Goal: Task Accomplishment & Management: Manage account settings

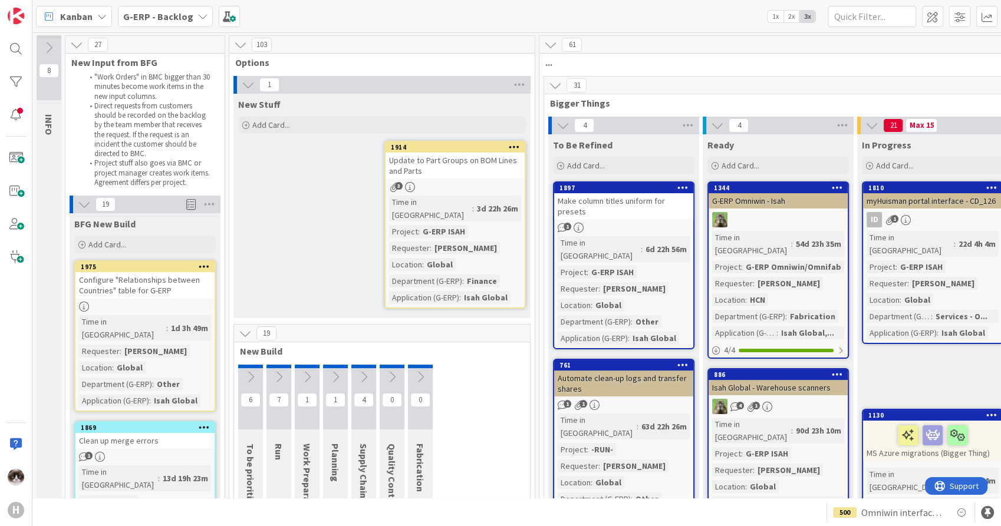
click at [176, 18] on b "G-ERP - Backlog" at bounding box center [158, 17] width 70 height 12
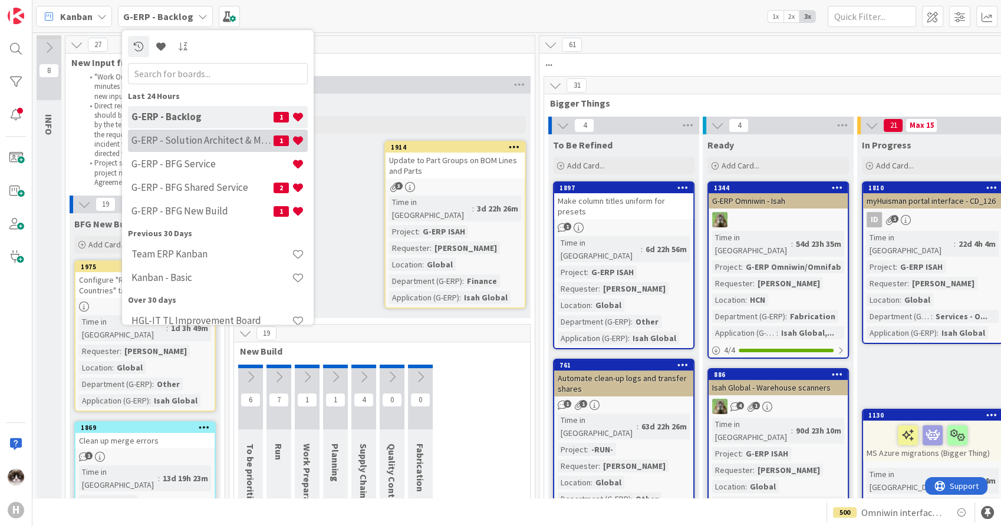
click at [211, 139] on h4 "G-ERP - Solution Architect & Management" at bounding box center [202, 141] width 142 height 12
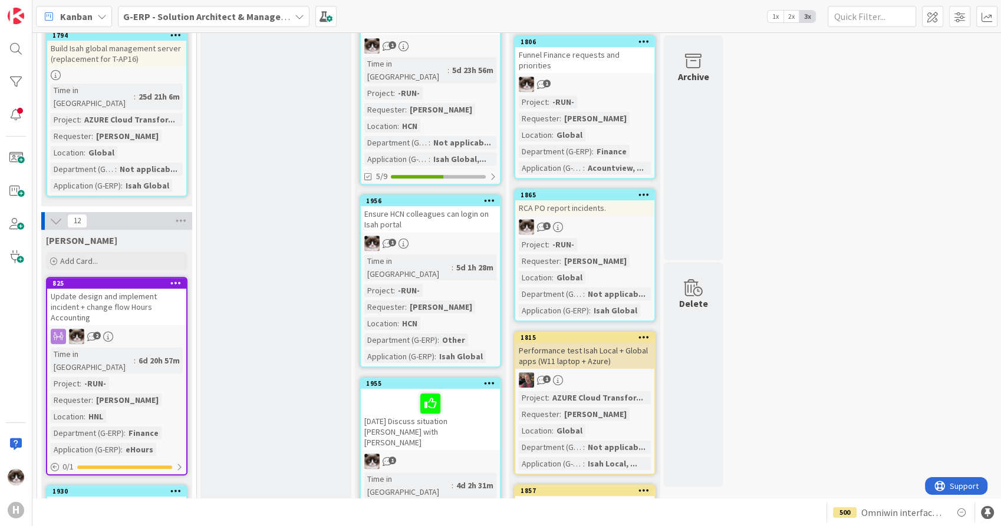
scroll to position [655, 0]
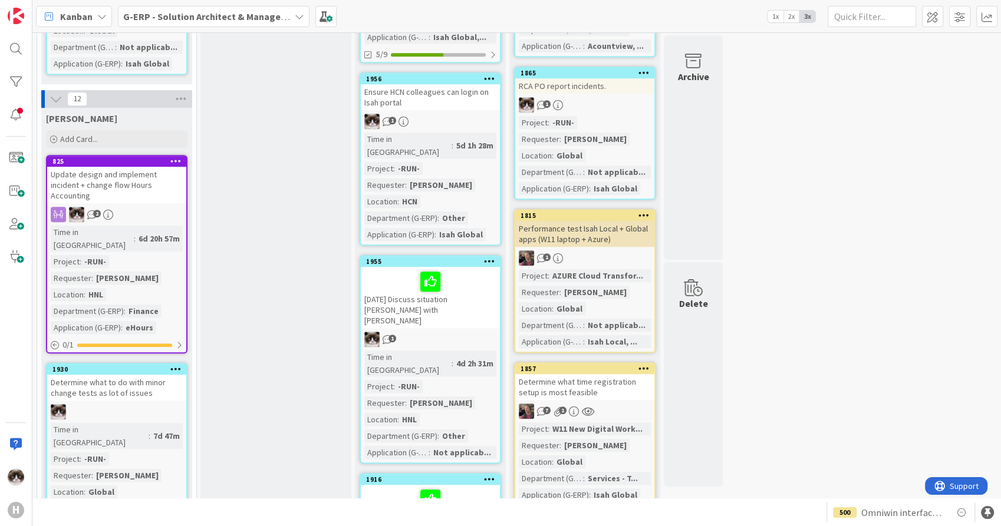
click at [144, 167] on div "Update design and implement incident + change flow Hours Accounting" at bounding box center [116, 185] width 139 height 37
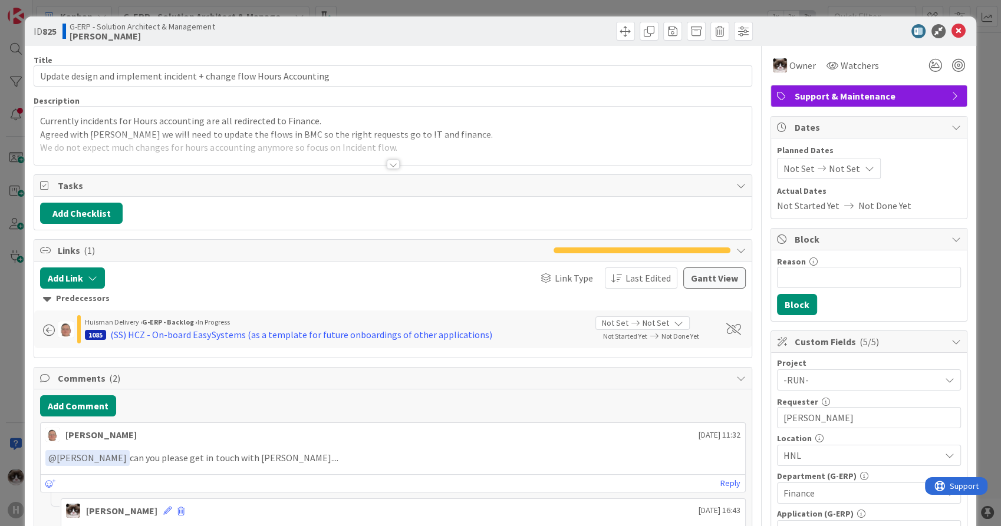
click at [387, 164] on div at bounding box center [393, 164] width 13 height 9
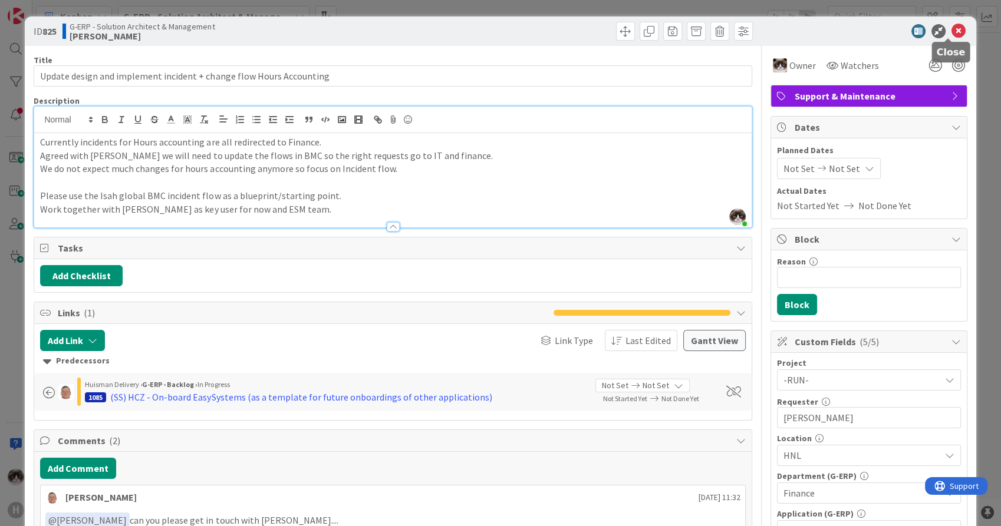
click at [951, 32] on icon at bounding box center [958, 31] width 14 height 14
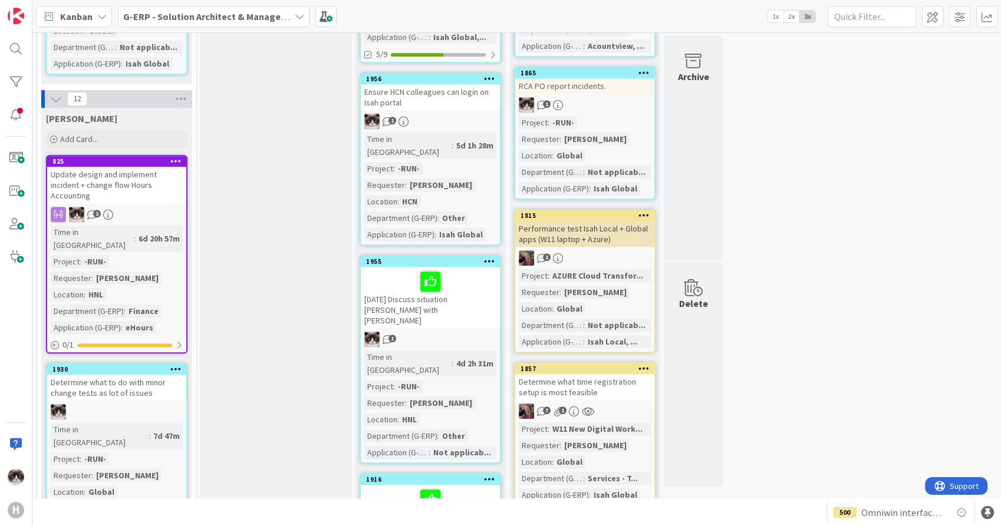
click at [134, 167] on div "Update design and implement incident + change flow Hours Accounting" at bounding box center [116, 185] width 139 height 37
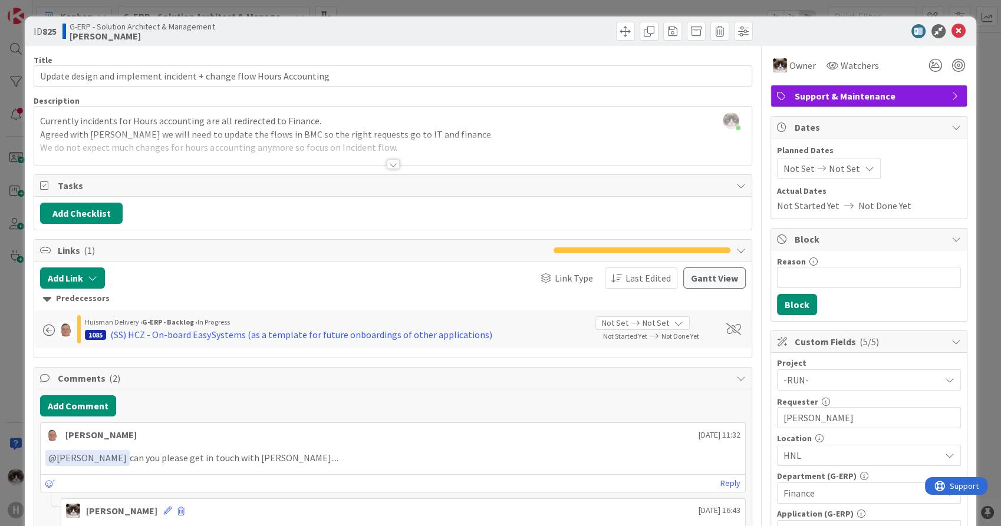
click at [387, 162] on div at bounding box center [393, 164] width 13 height 9
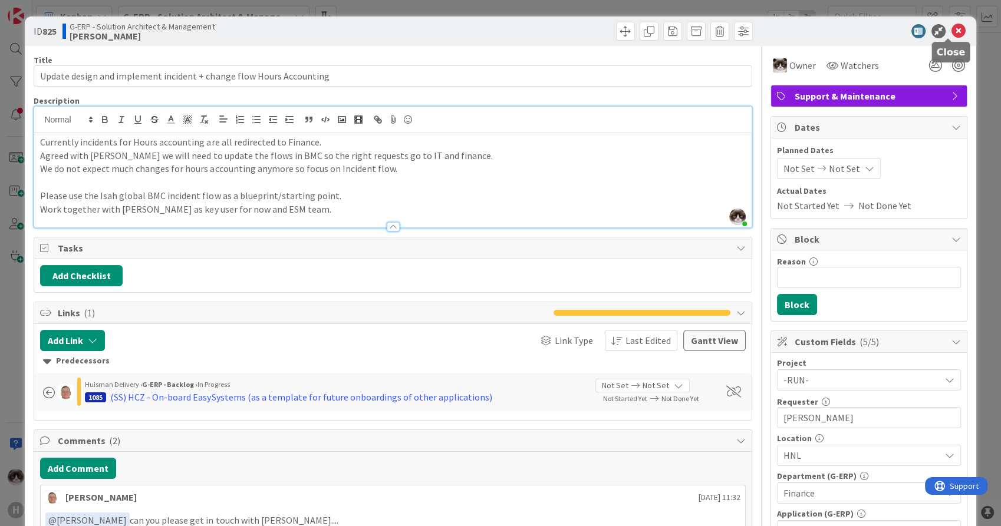
click at [951, 32] on icon at bounding box center [958, 31] width 14 height 14
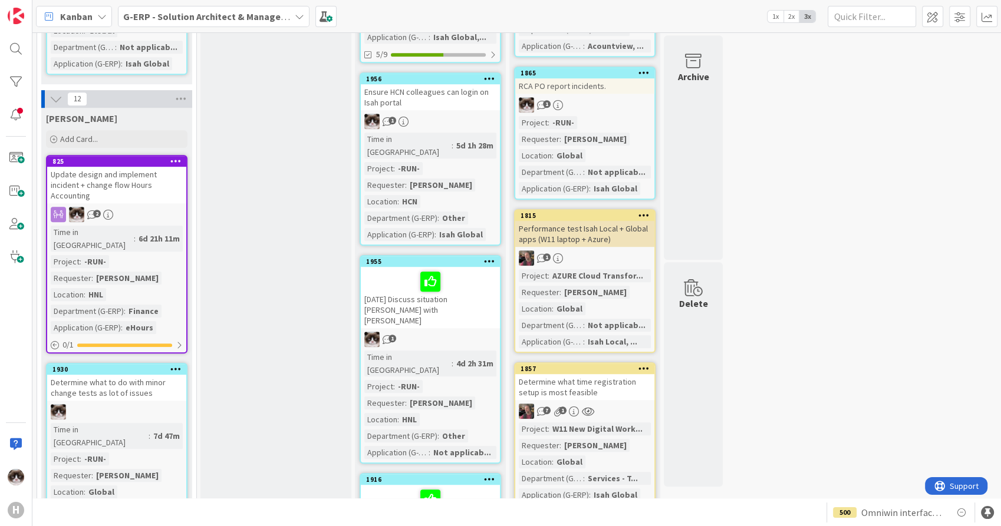
click at [214, 17] on b "G-ERP - Solution Architect & Management" at bounding box center [213, 17] width 180 height 12
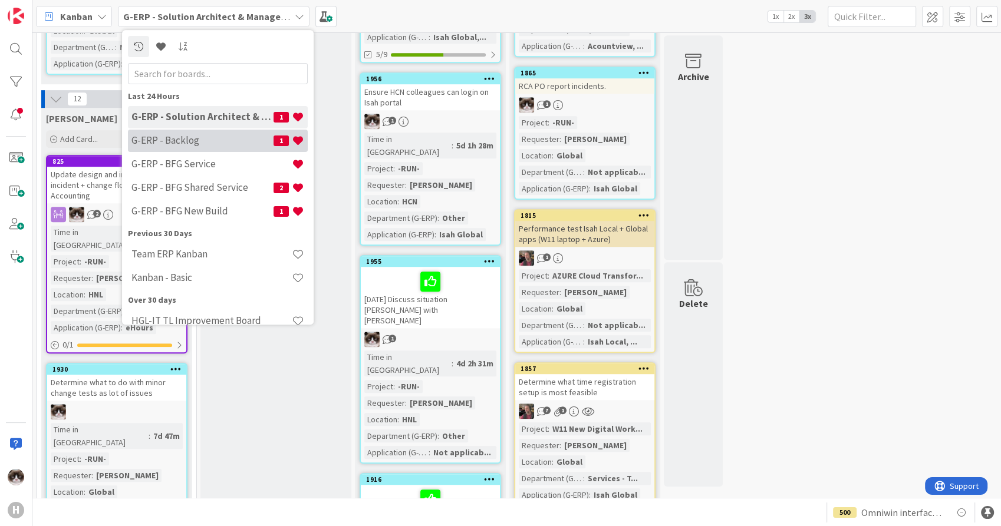
click at [203, 137] on h4 "G-ERP - Backlog" at bounding box center [202, 141] width 142 height 12
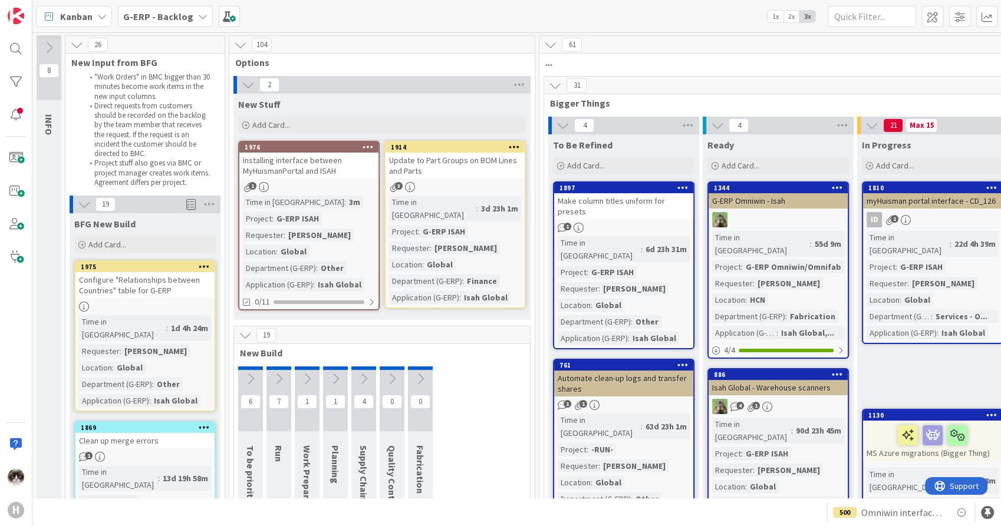
click at [346, 196] on div "Time in Column : 3m Project : G-ERP ISAH Requester : [PERSON_NAME] Location : G…" at bounding box center [309, 243] width 132 height 95
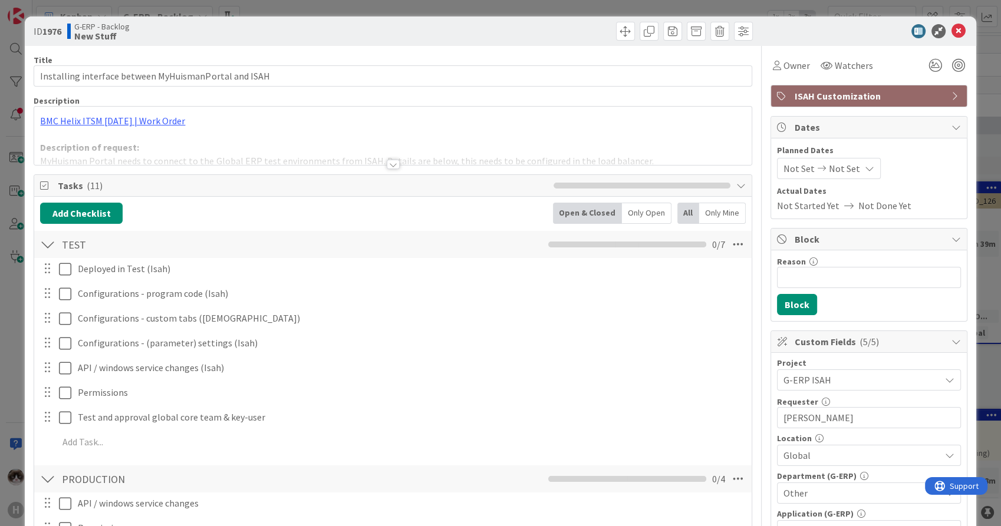
click at [390, 164] on div at bounding box center [393, 164] width 13 height 9
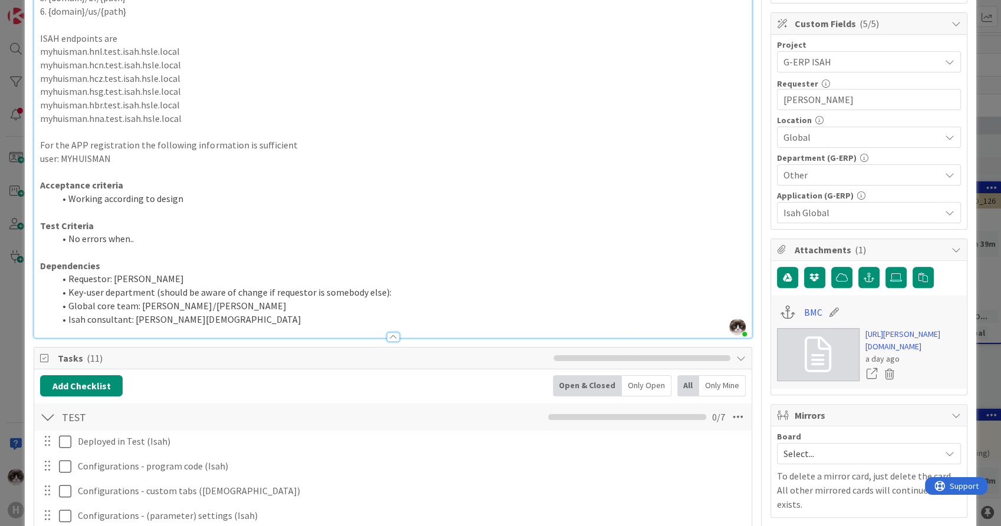
scroll to position [65, 0]
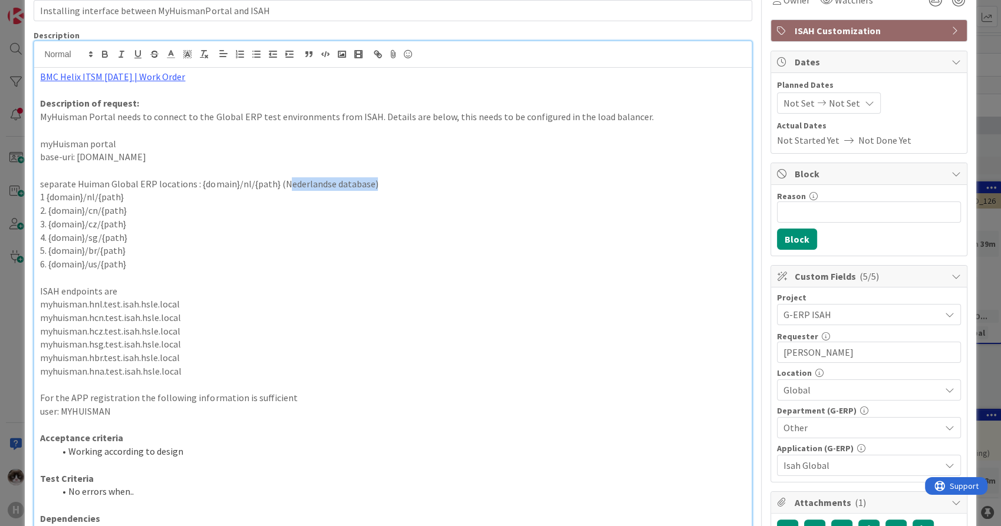
drag, startPoint x: 278, startPoint y: 182, endPoint x: 368, endPoint y: 176, distance: 90.4
click at [368, 177] on p "separate Huiman Global ERP locations : {domain}/nl/{path} (Nederlandse database)" at bounding box center [392, 184] width 705 height 14
click at [260, 203] on div "BMC Helix ITSM [DATE] | Work Order Description of request: MyHuisman Portal nee…" at bounding box center [392, 329] width 717 height 523
click at [266, 11] on input "Installing interface between MyHuismanPortal and ISAH" at bounding box center [393, 10] width 718 height 21
type input "Installing interface between MyHuismanPortal and ISAH (test)"
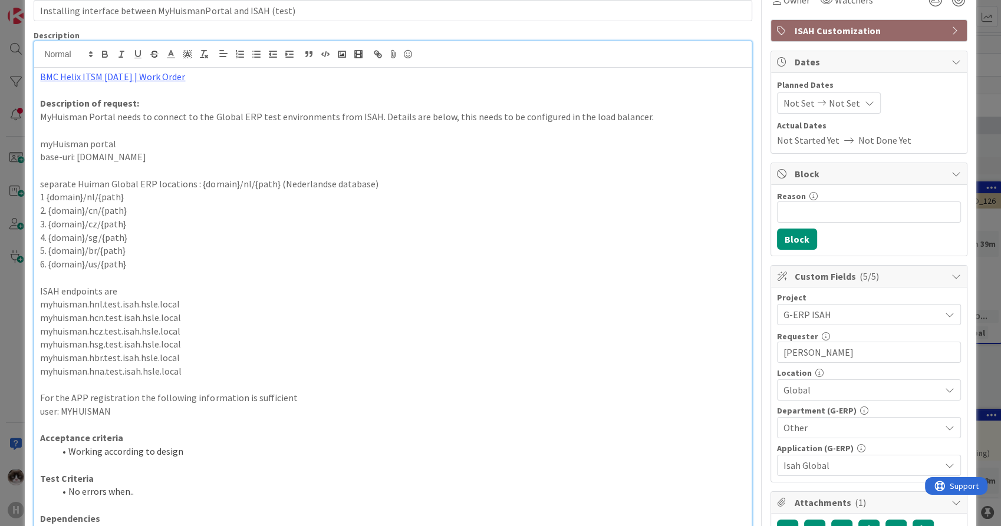
click at [389, 394] on p "For the APP registration the following information is sufficient" at bounding box center [392, 398] width 705 height 14
drag, startPoint x: 38, startPoint y: 140, endPoint x: 210, endPoint y: 151, distance: 172.4
click at [210, 151] on div "BMC Helix ITSM [DATE] | Work Order Description of request: MyHuisman Portal nee…" at bounding box center [392, 329] width 717 height 523
drag, startPoint x: 136, startPoint y: 305, endPoint x: 164, endPoint y: 306, distance: 28.9
click at [164, 306] on p "myhuisman.hnl.test.isah.hsle.local" at bounding box center [392, 305] width 705 height 14
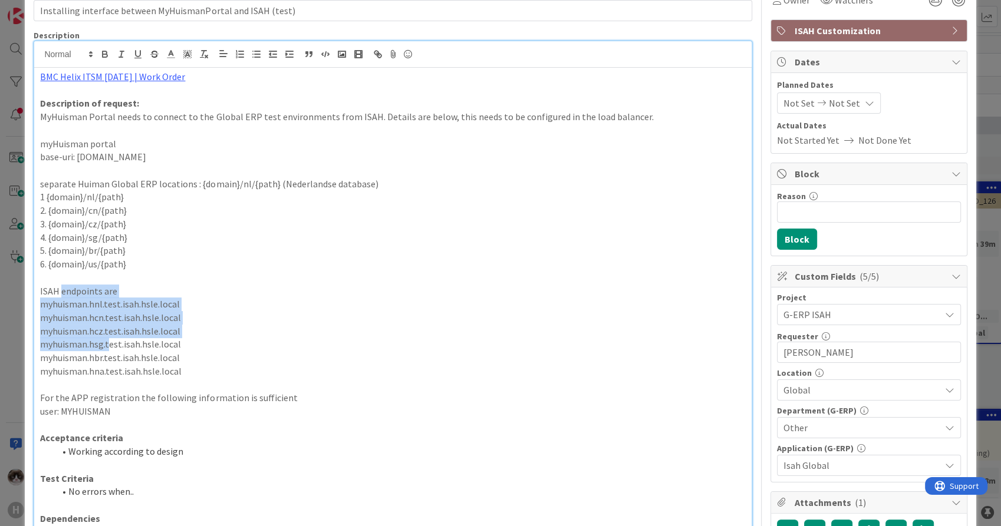
drag, startPoint x: 61, startPoint y: 292, endPoint x: 117, endPoint y: 339, distance: 73.6
click at [112, 344] on div "BMC Helix ITSM [DATE] | Work Order Description of request: MyHuisman Portal nee…" at bounding box center [392, 329] width 717 height 523
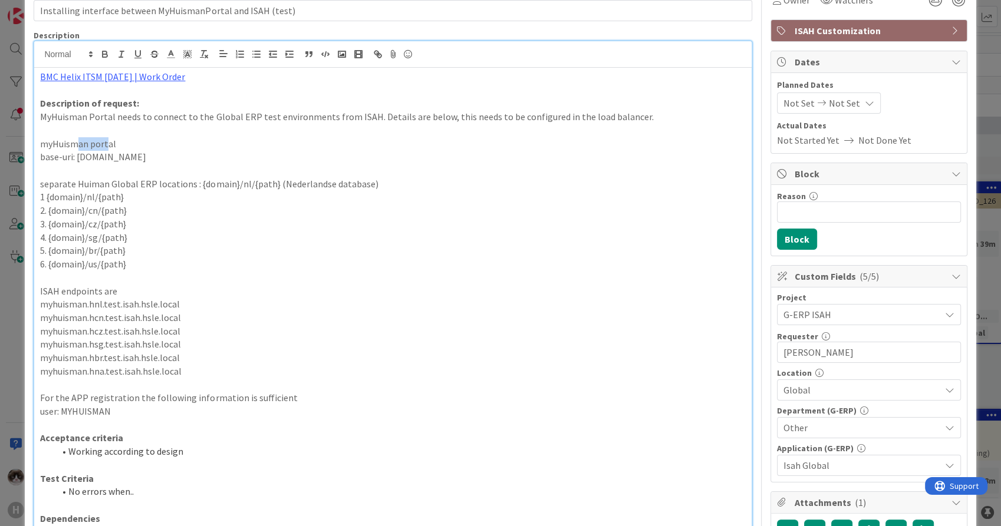
drag, startPoint x: 75, startPoint y: 139, endPoint x: 110, endPoint y: 144, distance: 35.2
click at [105, 144] on p "myHuisman portal" at bounding box center [392, 144] width 705 height 14
click at [244, 255] on p "5. {domain}/br/{path}" at bounding box center [392, 251] width 705 height 14
click at [137, 80] on link "BMC Helix ITSM [DATE] | Work Order" at bounding box center [112, 77] width 145 height 12
click at [118, 103] on link "[URL][PERSON_NAME][DOMAIN_NAME]" at bounding box center [106, 99] width 118 height 15
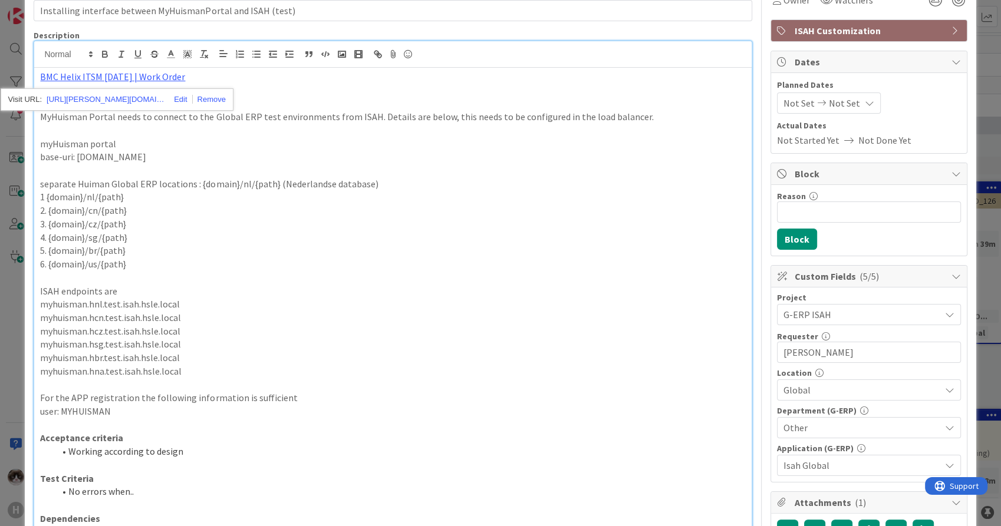
click at [326, 275] on div "BMC Helix ITSM [DATE] | Work Order Description of request: MyHuisman Portal nee…" at bounding box center [392, 329] width 717 height 523
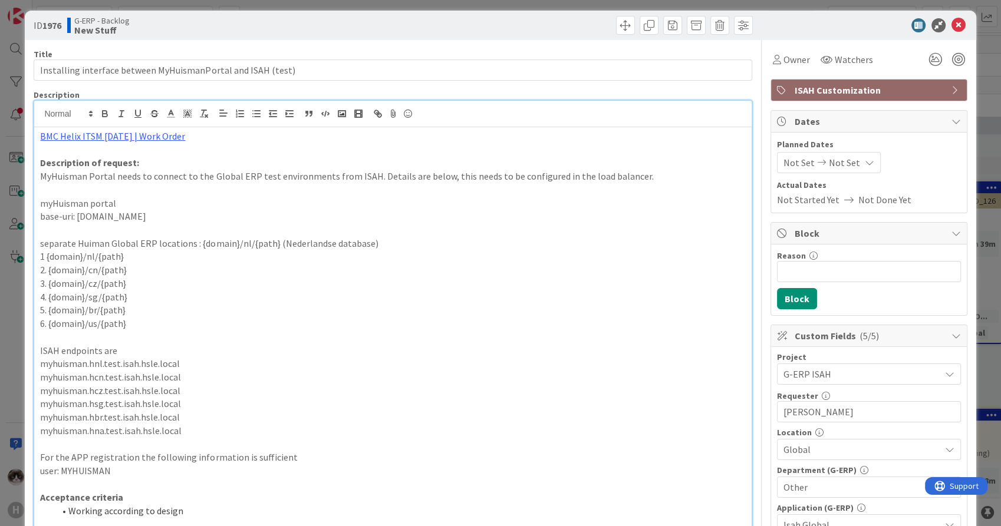
scroll to position [0, 0]
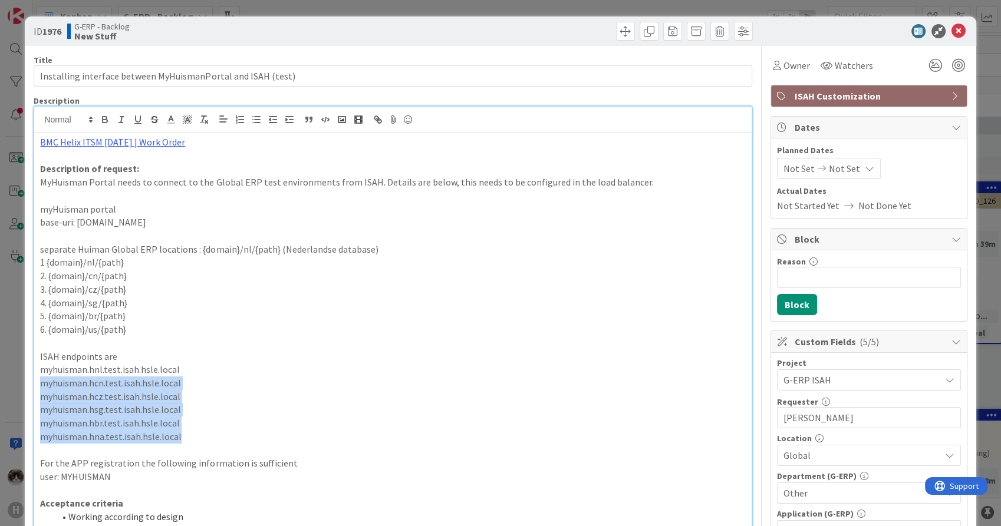
drag, startPoint x: 188, startPoint y: 436, endPoint x: 24, endPoint y: 388, distance: 170.8
click at [252, 406] on p "myhuisman.hsg.test.isah.hsle.local" at bounding box center [392, 410] width 705 height 14
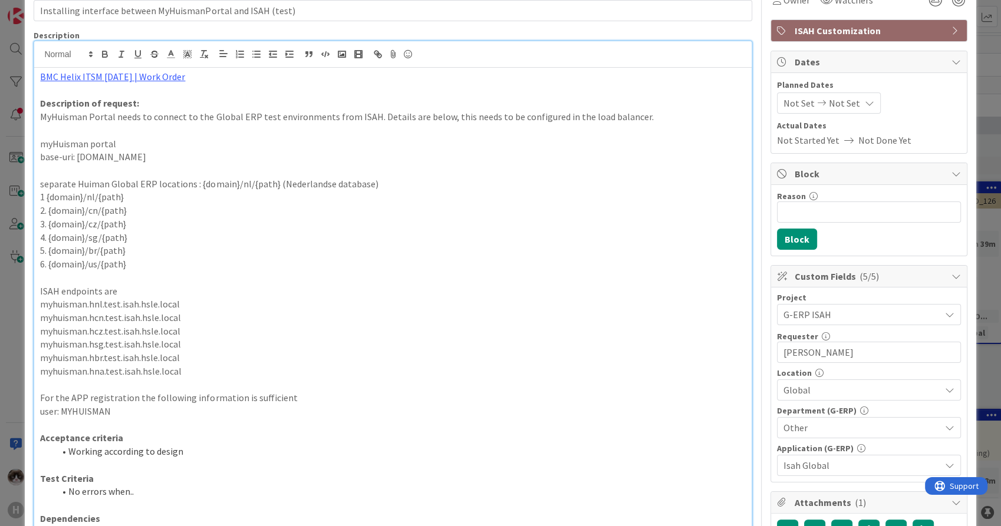
scroll to position [131, 0]
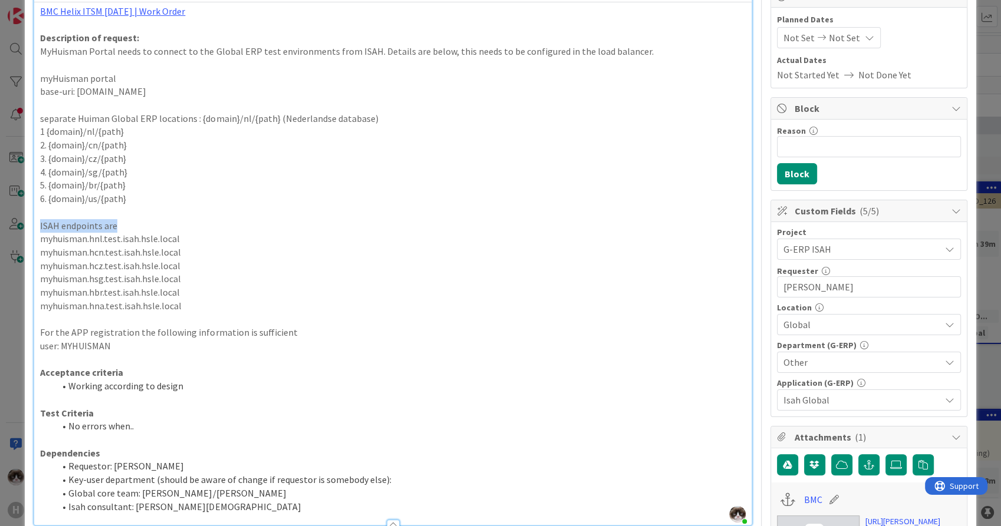
drag, startPoint x: 118, startPoint y: 228, endPoint x: 25, endPoint y: 225, distance: 93.2
click at [179, 269] on p "myhuisman.hcz.test.isah.hsle.local" at bounding box center [392, 266] width 705 height 14
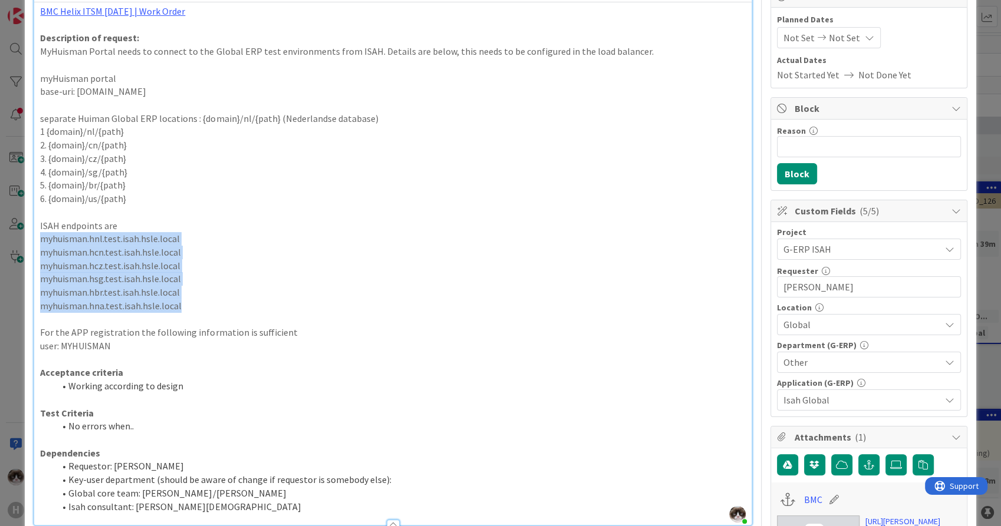
drag, startPoint x: 189, startPoint y: 302, endPoint x: 38, endPoint y: 239, distance: 163.0
click at [38, 239] on div "BMC Helix ITSM [DATE] | Work Order Description of request: MyHuisman Portal nee…" at bounding box center [392, 263] width 717 height 523
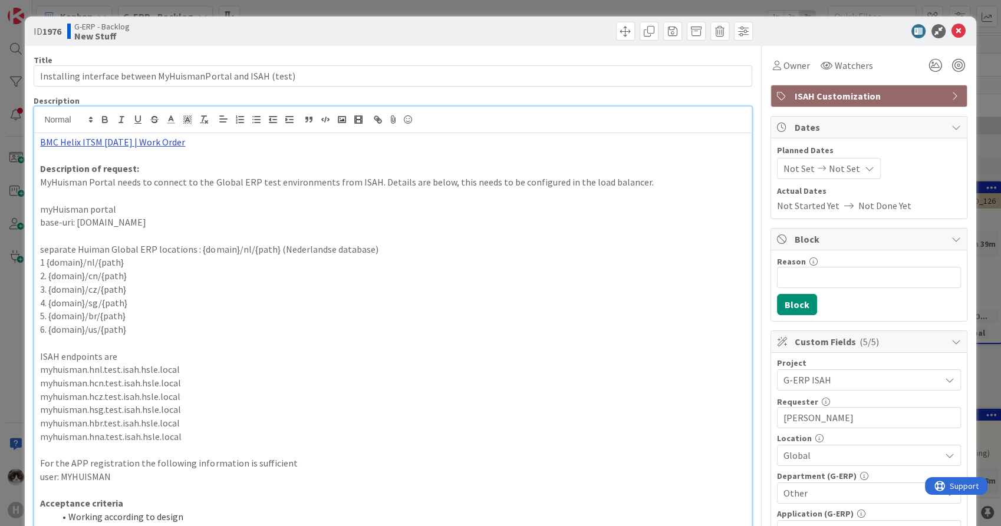
click at [153, 142] on link "BMC Helix ITSM [DATE] | Work Order" at bounding box center [112, 142] width 145 height 12
click at [139, 173] on div "[URL][PERSON_NAME][DOMAIN_NAME]" at bounding box center [117, 165] width 233 height 22
click at [134, 163] on link "[URL][PERSON_NAME][DOMAIN_NAME]" at bounding box center [106, 164] width 118 height 15
click at [249, 331] on p "6. {domain}/us/{path}" at bounding box center [392, 330] width 705 height 14
click at [951, 33] on icon at bounding box center [958, 31] width 14 height 14
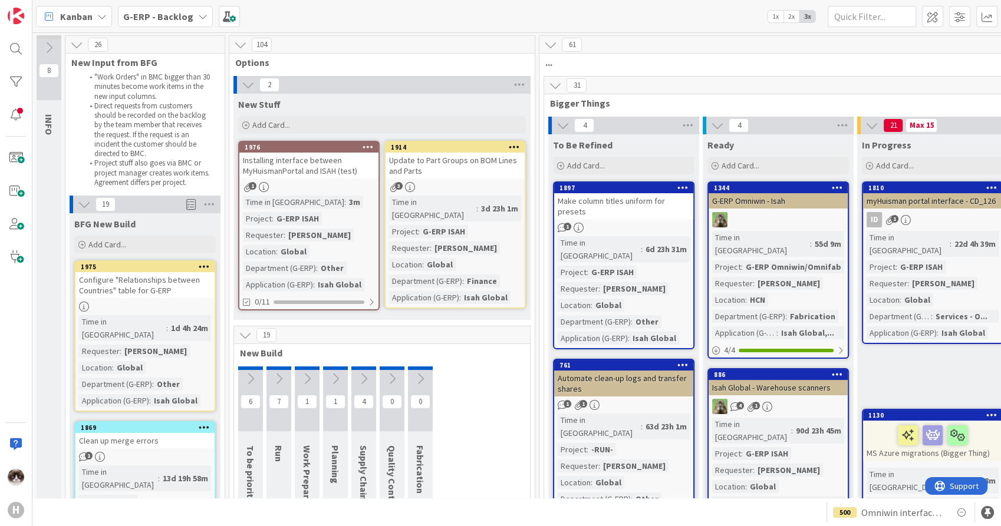
click at [345, 193] on link "1976 Installing interface between MyHuismanPortal and ISAH (test) 1 Time in Col…" at bounding box center [308, 226] width 141 height 170
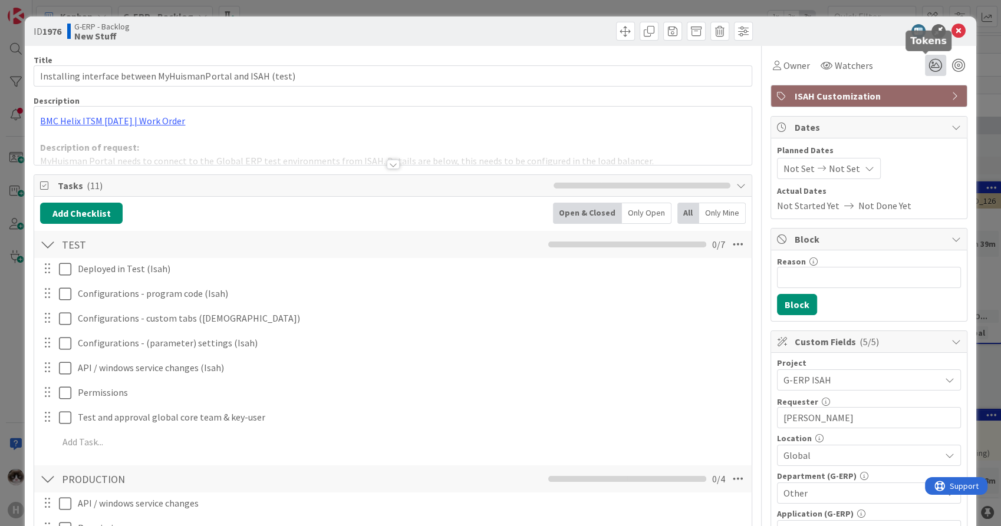
click at [925, 66] on icon at bounding box center [935, 65] width 21 height 21
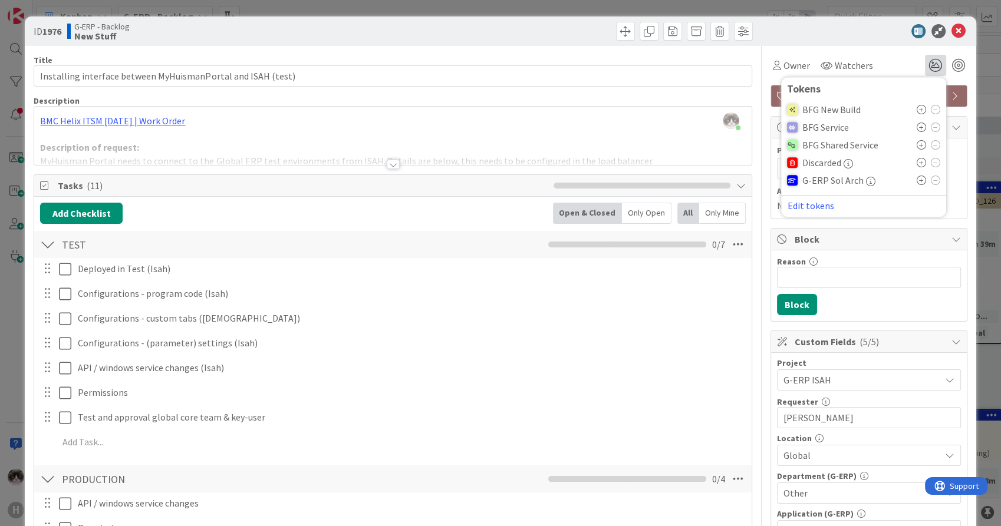
click at [916, 128] on icon at bounding box center [920, 127] width 9 height 9
click at [951, 32] on icon at bounding box center [958, 31] width 14 height 14
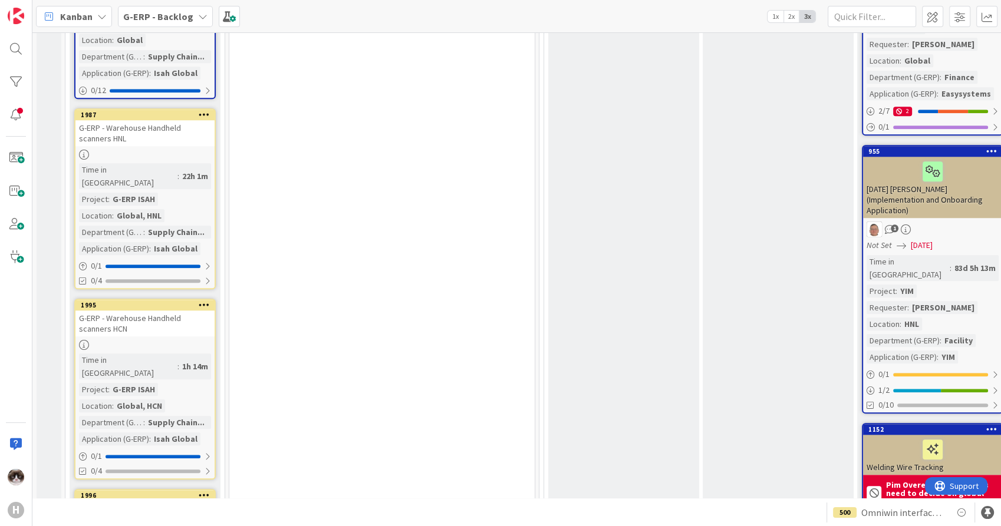
scroll to position [1179, 0]
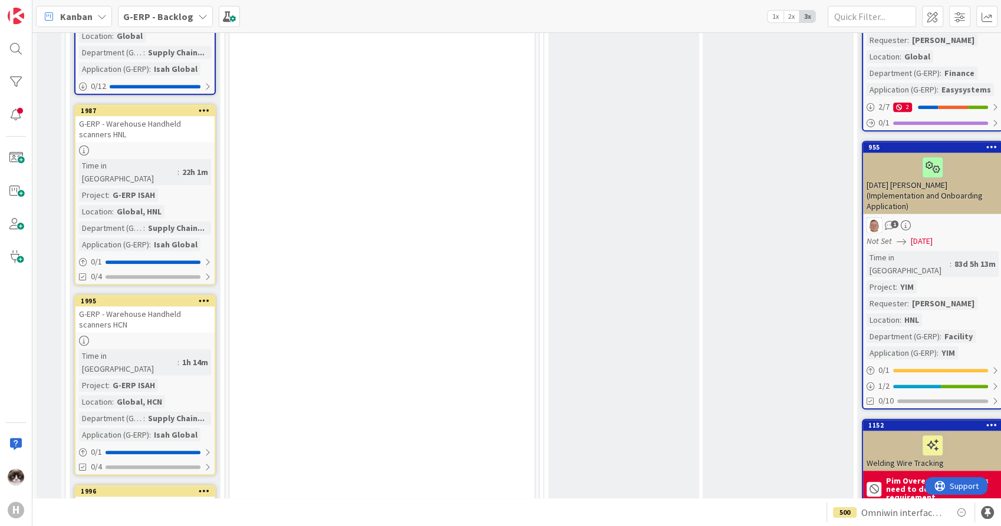
click at [183, 11] on b "G-ERP - Backlog" at bounding box center [158, 17] width 70 height 12
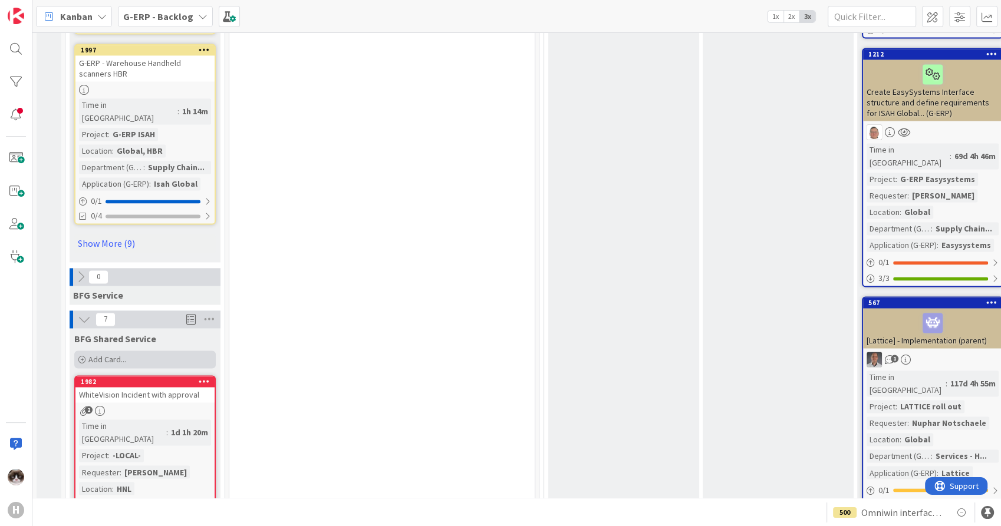
scroll to position [1834, 0]
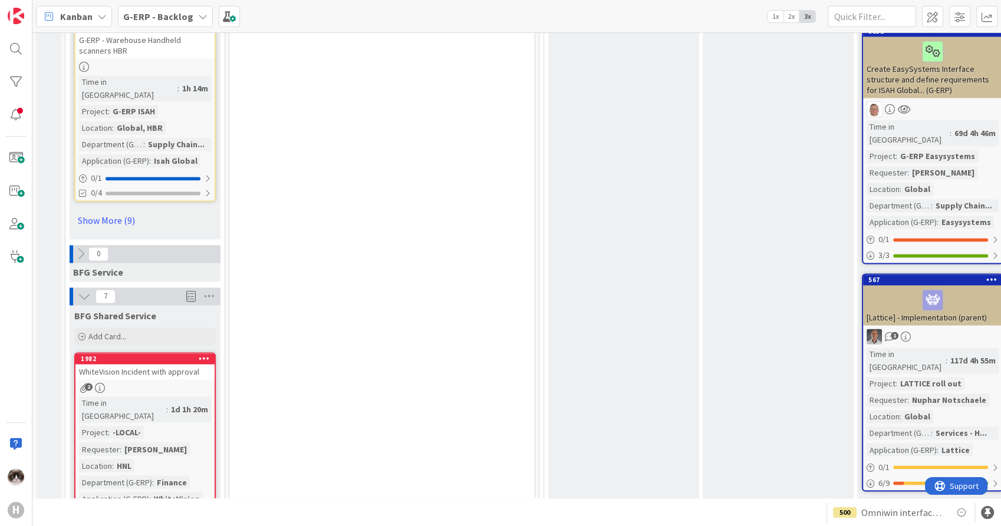
click at [184, 383] on div "2" at bounding box center [144, 388] width 139 height 10
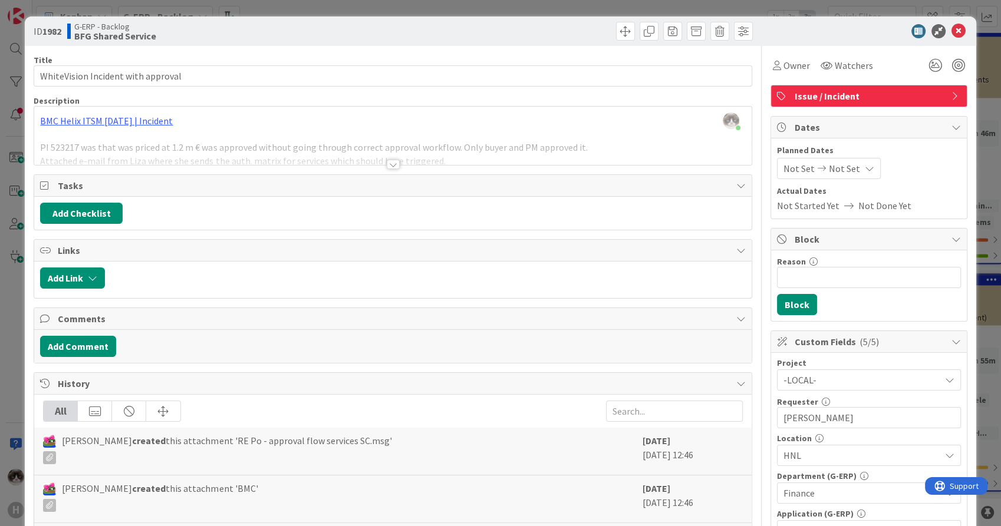
click at [815, 384] on span "-LOCAL-" at bounding box center [858, 380] width 151 height 17
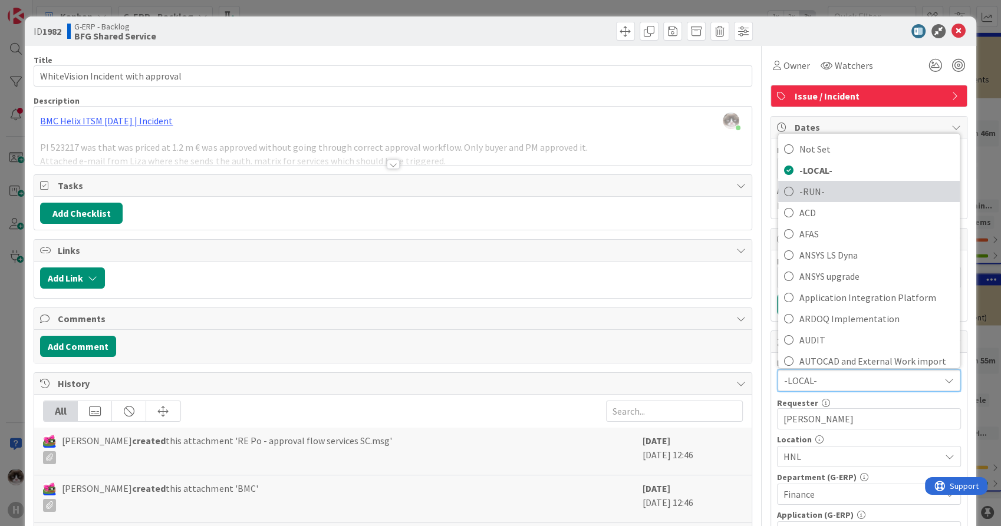
click at [818, 193] on span "-RUN-" at bounding box center [876, 192] width 154 height 18
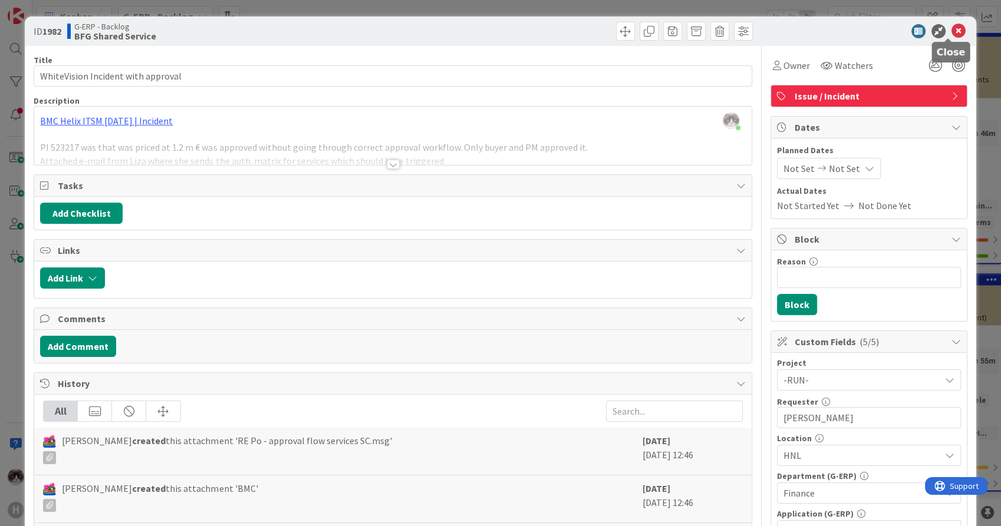
click at [955, 29] on icon at bounding box center [958, 31] width 14 height 14
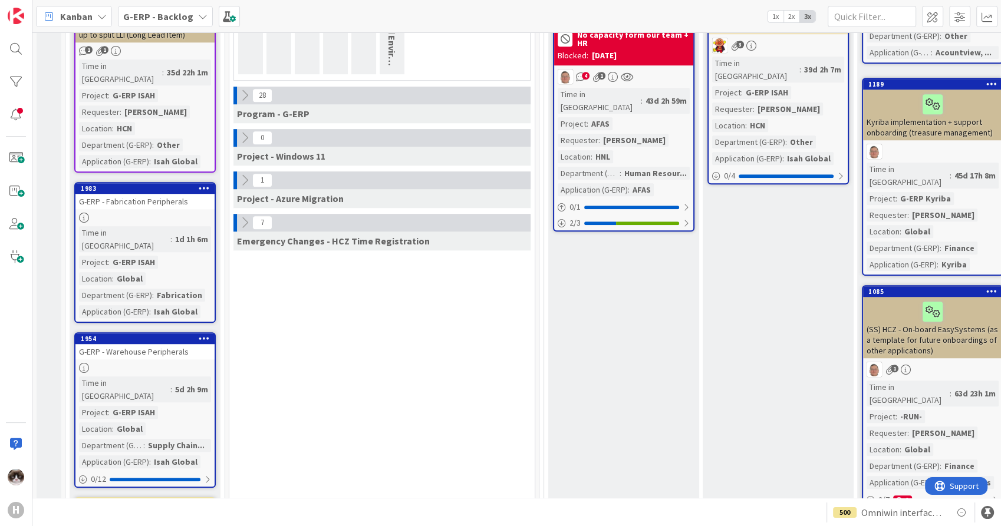
scroll to position [458, 0]
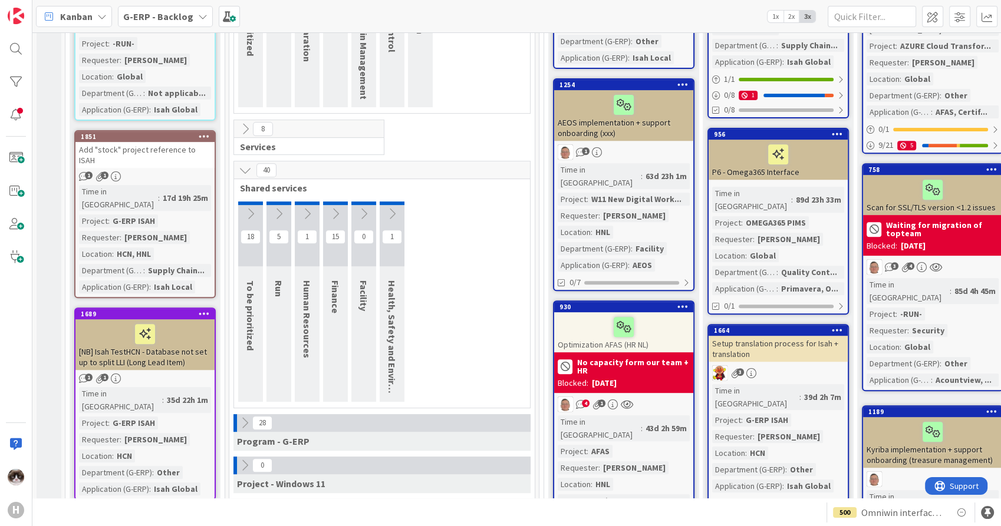
click at [171, 16] on b "G-ERP - Backlog" at bounding box center [158, 17] width 70 height 12
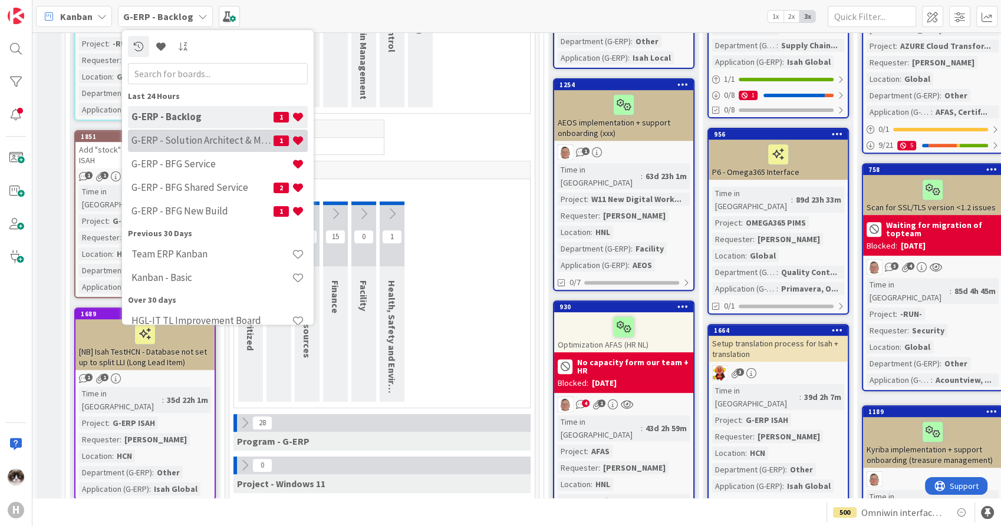
click at [203, 135] on h4 "G-ERP - Solution Architect & Management" at bounding box center [202, 141] width 142 height 12
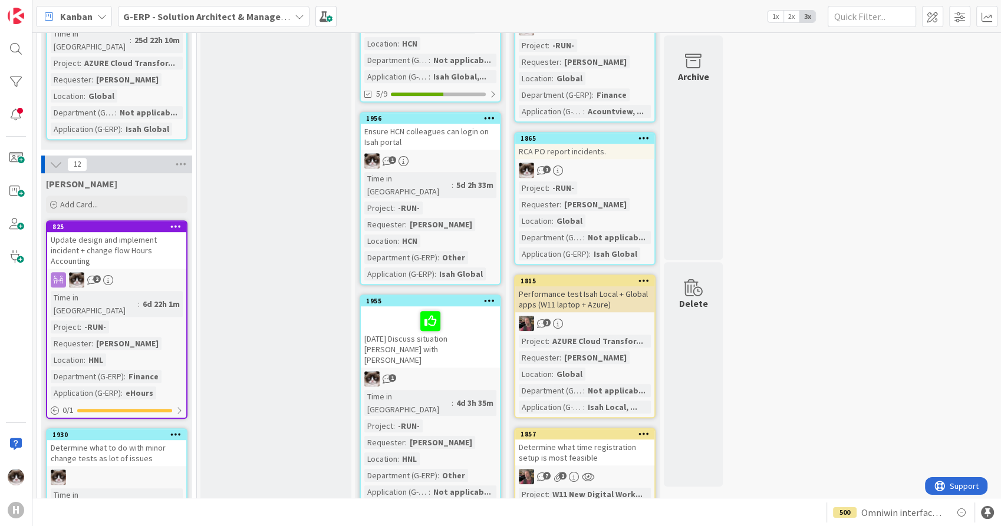
scroll to position [589, 0]
click at [163, 232] on div "Update design and implement incident + change flow Hours Accounting" at bounding box center [116, 250] width 139 height 37
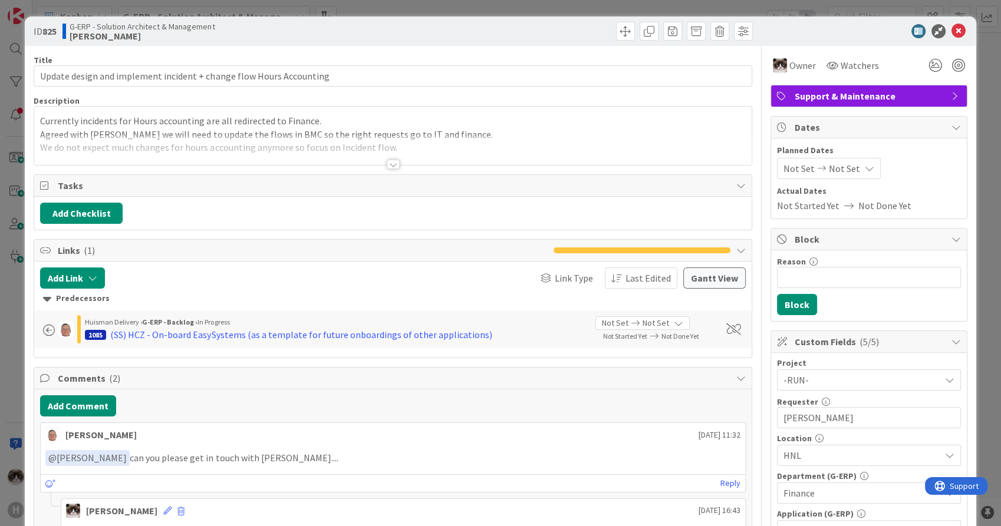
click at [387, 163] on div at bounding box center [393, 164] width 13 height 9
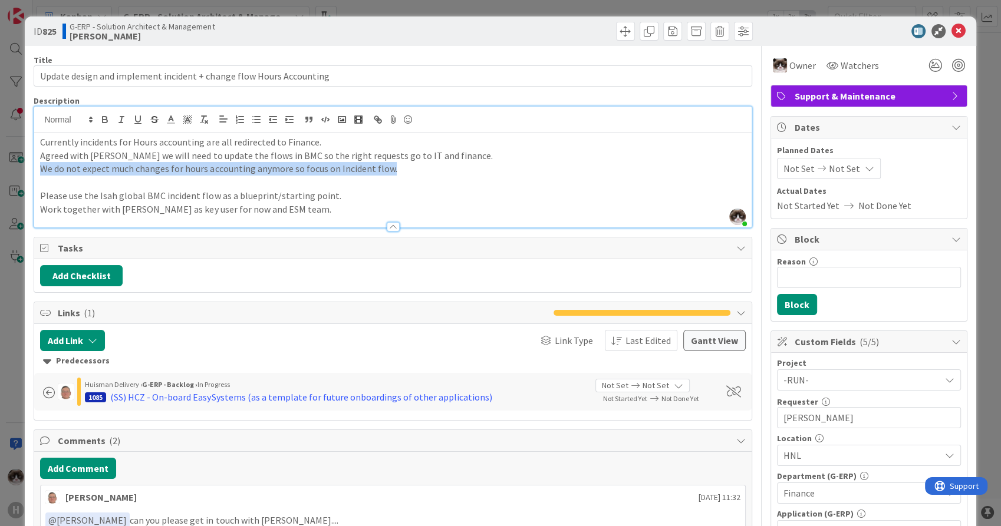
drag, startPoint x: 390, startPoint y: 166, endPoint x: 37, endPoint y: 165, distance: 353.6
click at [15, 165] on div "ID 825 G-ERP - Solution Architect & Management [PERSON_NAME] Title 68 / 128 Upd…" at bounding box center [500, 263] width 1001 height 526
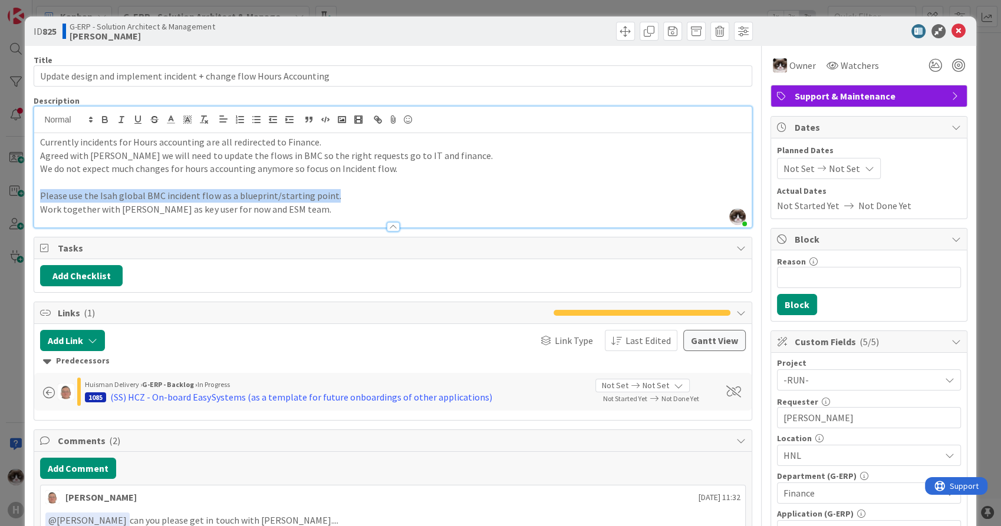
drag, startPoint x: 338, startPoint y: 198, endPoint x: 23, endPoint y: 190, distance: 315.4
click at [23, 190] on div "ID 825 G-ERP - Solution Architect & Management [PERSON_NAME] Title 68 / 128 Upd…" at bounding box center [500, 263] width 1001 height 526
click at [335, 199] on p "Please use the Isah global BMC incident flow as a blueprint/starting point." at bounding box center [392, 196] width 705 height 14
drag, startPoint x: 334, startPoint y: 197, endPoint x: 20, endPoint y: 170, distance: 314.7
click at [20, 170] on div "ID 825 G-ERP - Solution Architect & Management [PERSON_NAME] Title 68 / 128 Upd…" at bounding box center [500, 263] width 1001 height 526
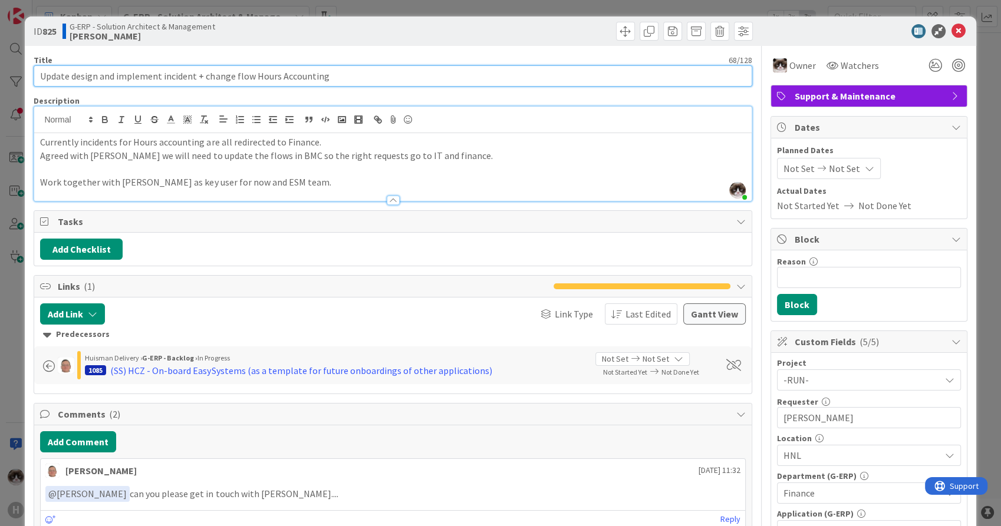
click at [160, 74] on input "Update design and implement incident + change flow Hours Accounting" at bounding box center [393, 75] width 718 height 21
type input "Update design and implement BMC flow to include IT support for hours accounting"
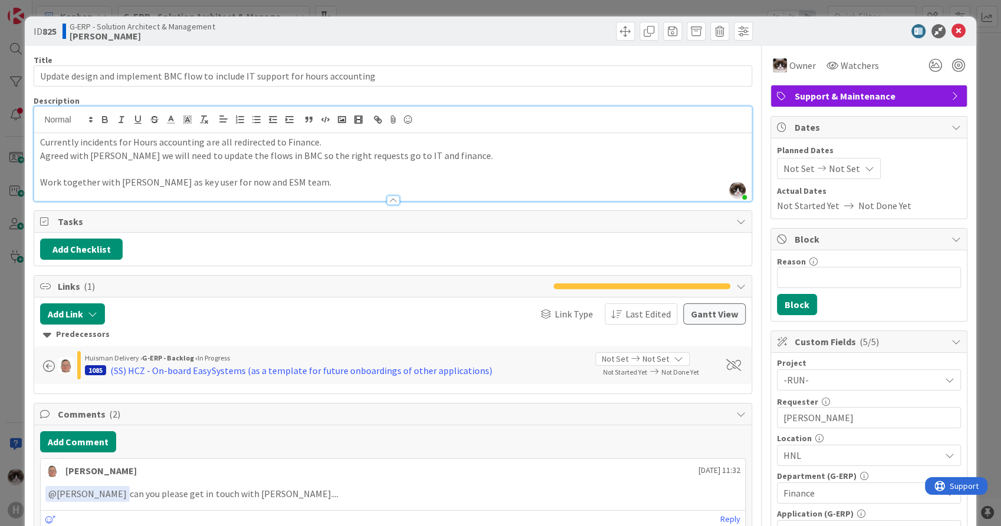
click at [726, 364] on span at bounding box center [733, 366] width 15 height 12
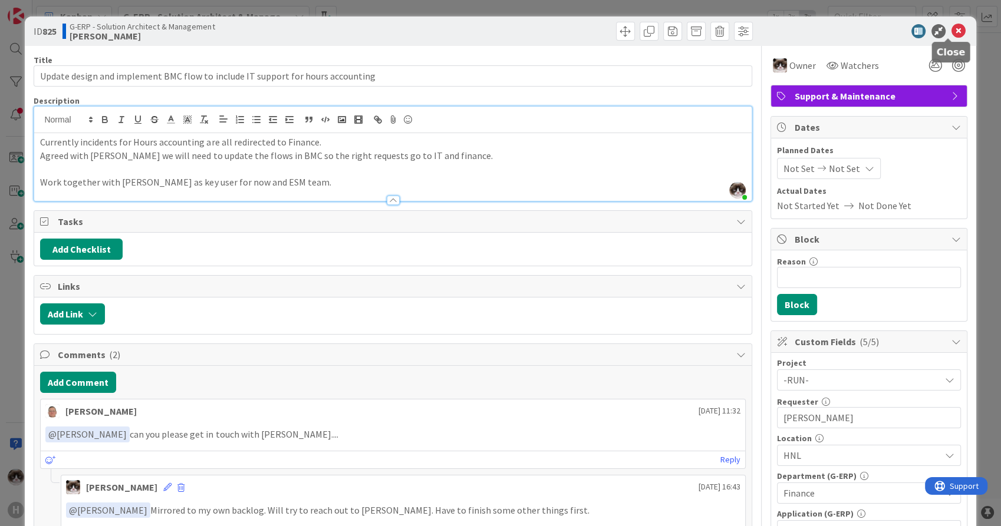
click at [951, 33] on icon at bounding box center [958, 31] width 14 height 14
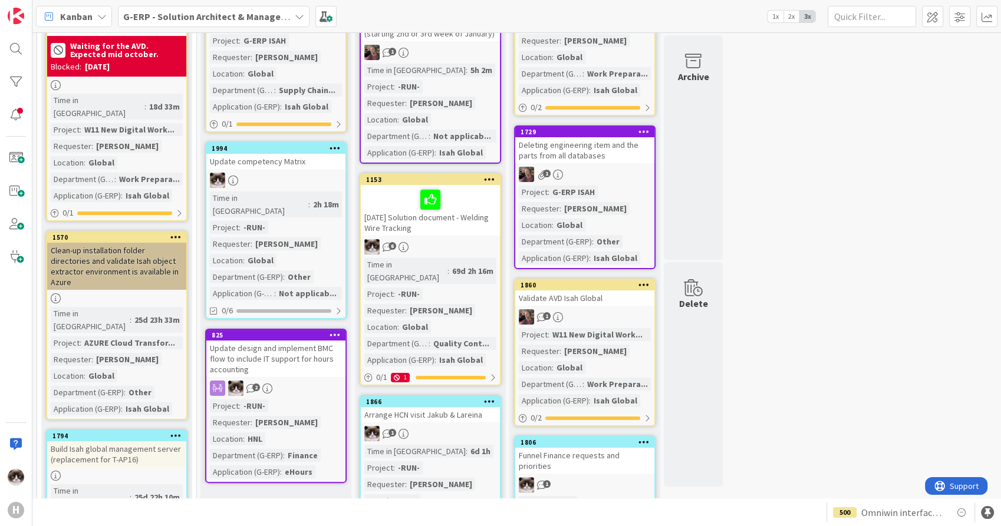
scroll to position [131, 0]
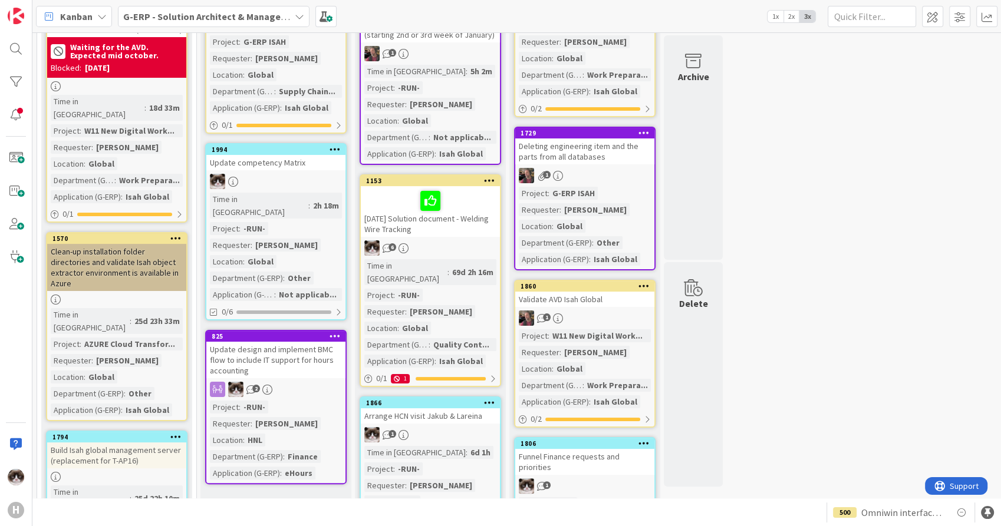
click at [311, 382] on div "2" at bounding box center [275, 389] width 139 height 15
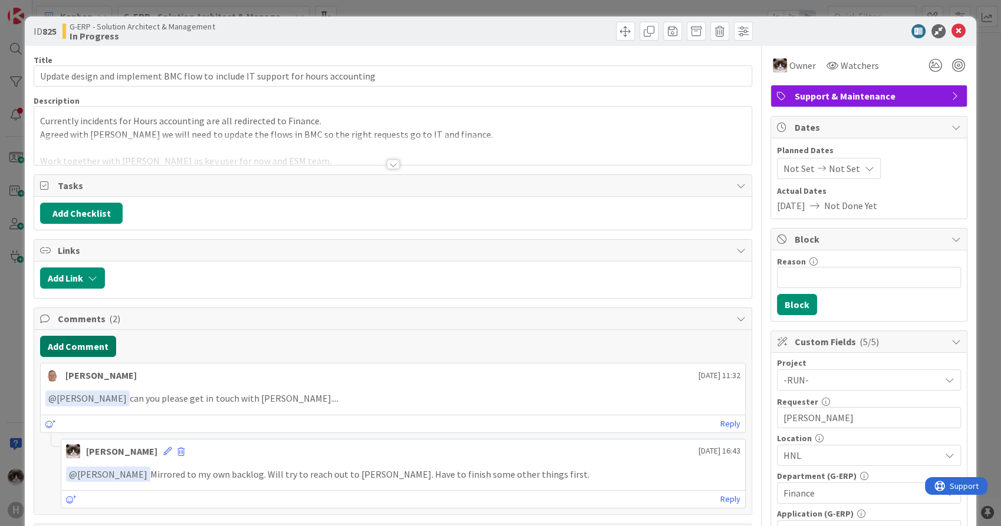
click at [89, 344] on button "Add Comment" at bounding box center [78, 346] width 76 height 21
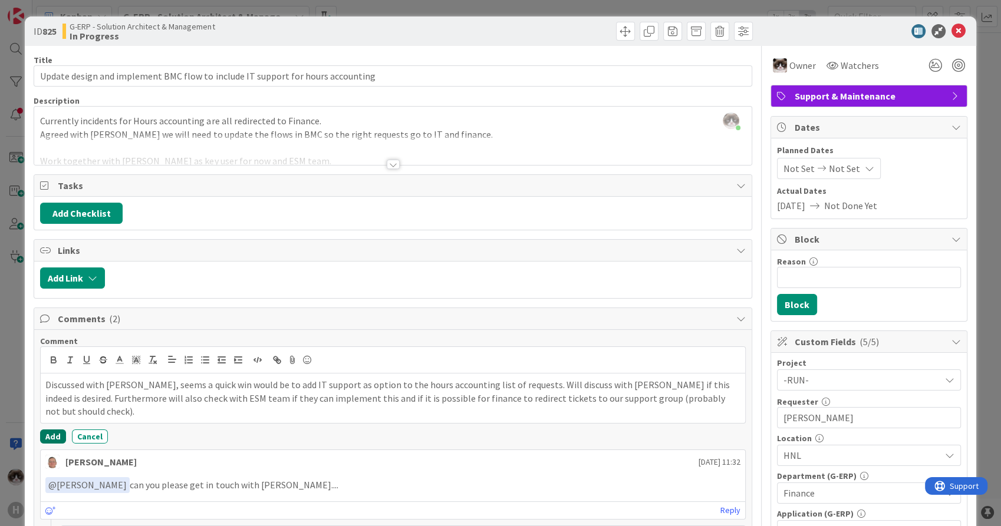
click at [47, 431] on button "Add" at bounding box center [53, 437] width 26 height 14
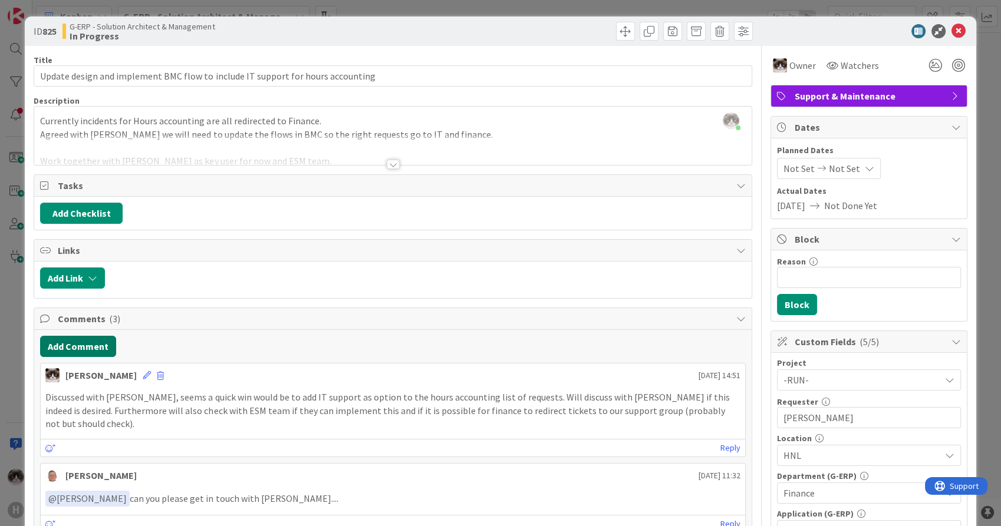
click at [79, 341] on button "Add Comment" at bounding box center [78, 346] width 76 height 21
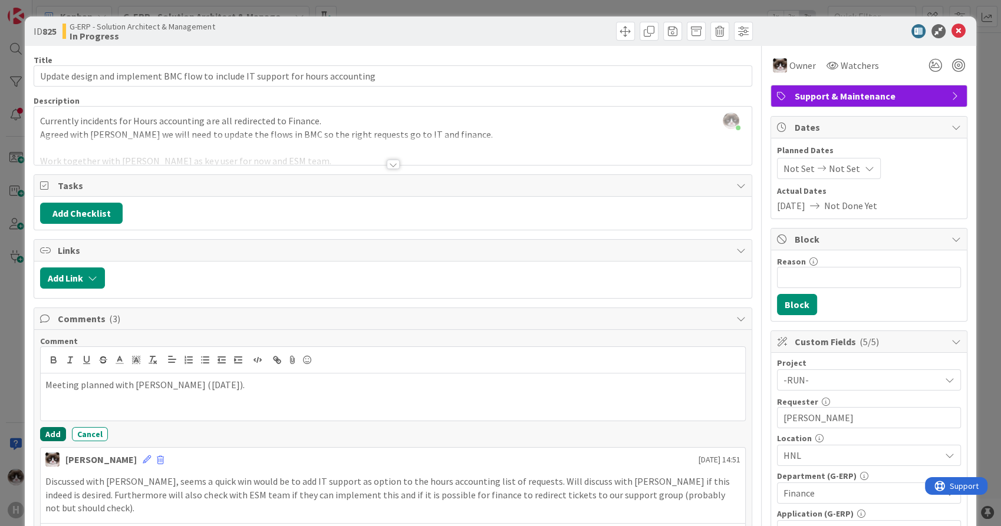
click at [55, 436] on button "Add" at bounding box center [53, 434] width 26 height 14
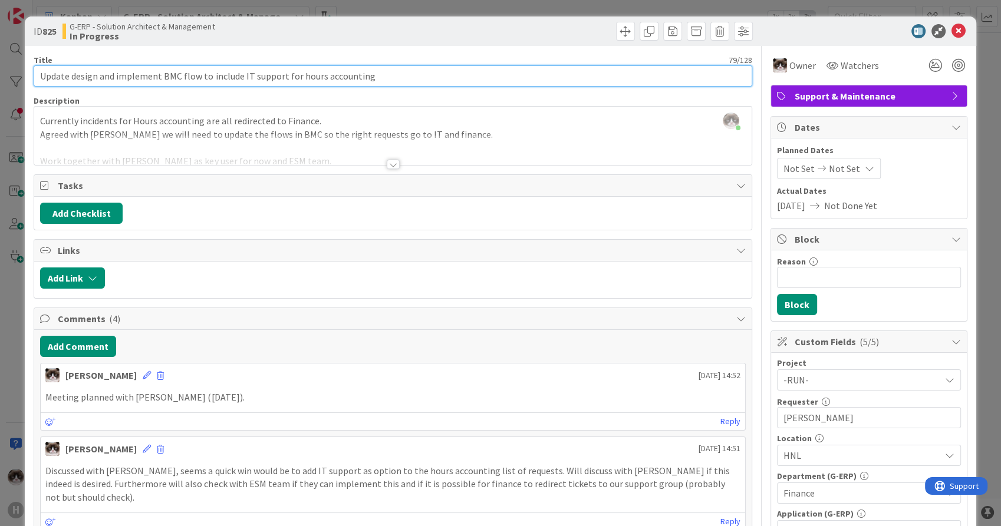
click at [41, 80] on input "Update design and implement BMC flow to include IT support for hours accounting" at bounding box center [393, 75] width 718 height 21
type input "[DATE] - Update design and implement BMC flow to include IT support for hours a…"
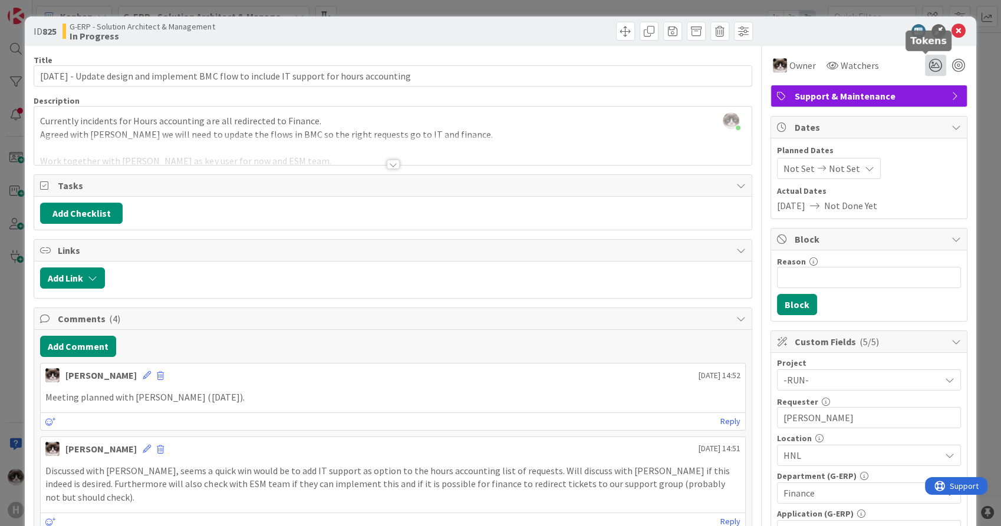
click at [925, 67] on icon at bounding box center [935, 65] width 21 height 21
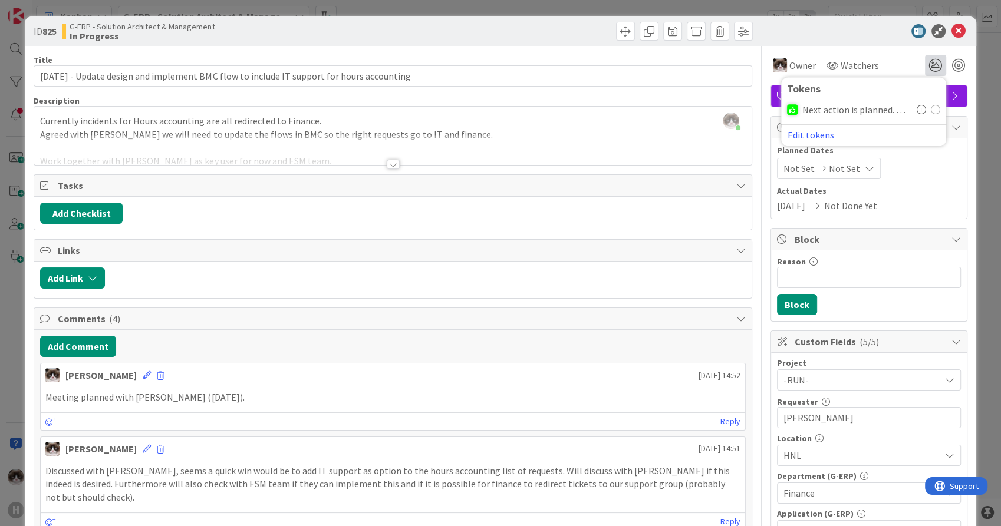
click at [916, 108] on div at bounding box center [928, 109] width 24 height 9
click at [916, 109] on icon at bounding box center [920, 109] width 9 height 9
click at [951, 30] on icon at bounding box center [958, 31] width 14 height 14
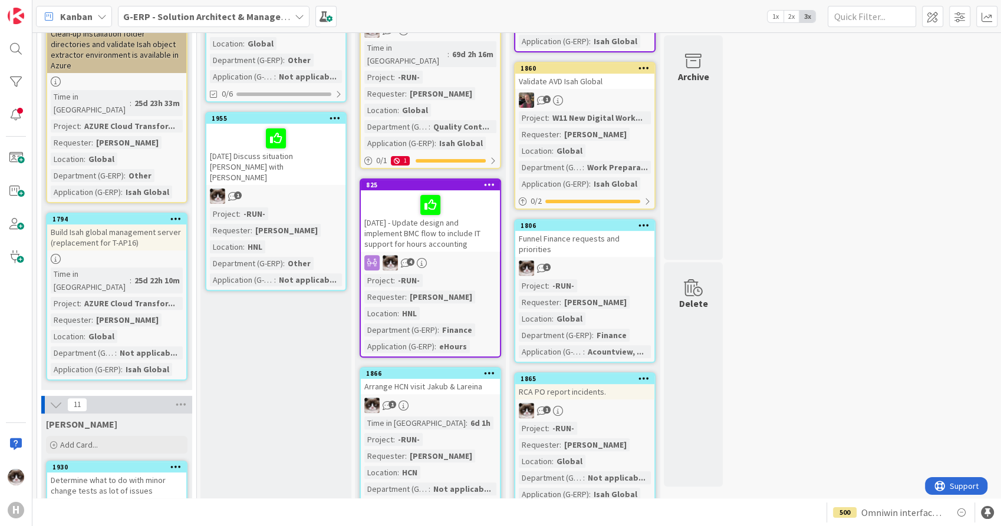
scroll to position [262, 0]
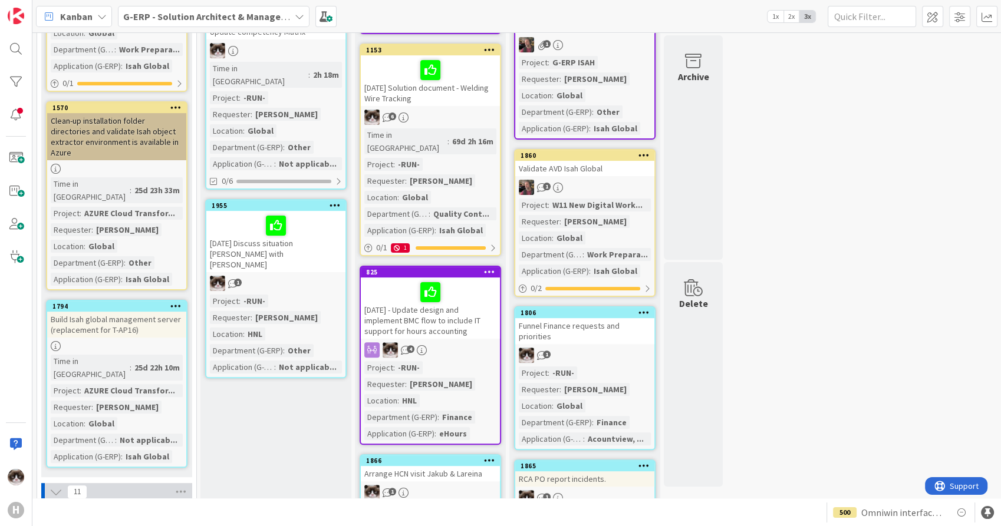
click at [296, 276] on div "1" at bounding box center [275, 283] width 139 height 15
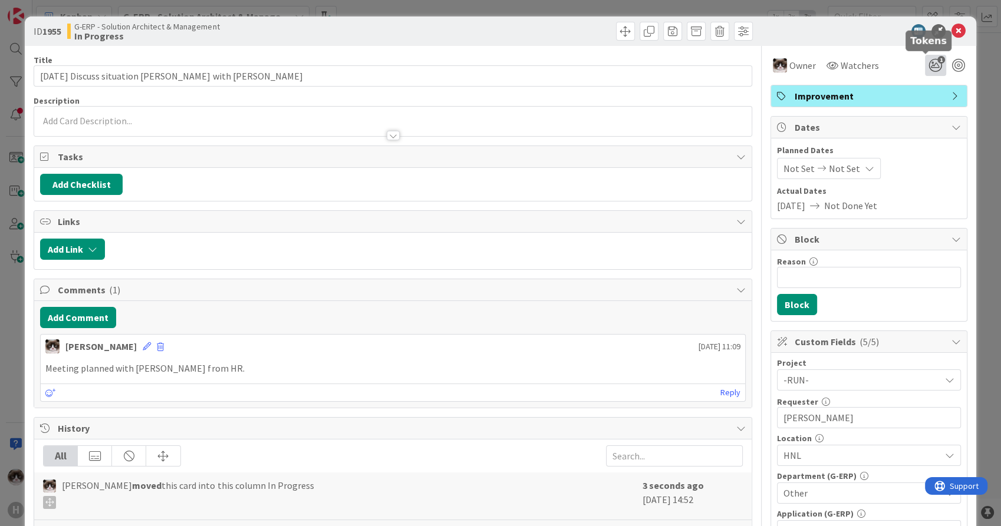
click at [925, 61] on icon "1" at bounding box center [935, 65] width 21 height 21
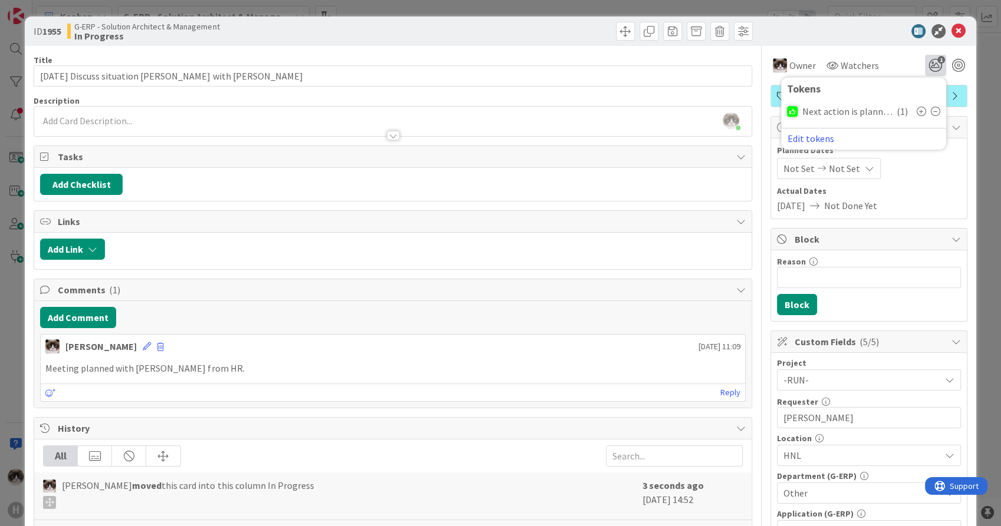
click at [931, 111] on icon at bounding box center [935, 111] width 9 height 9
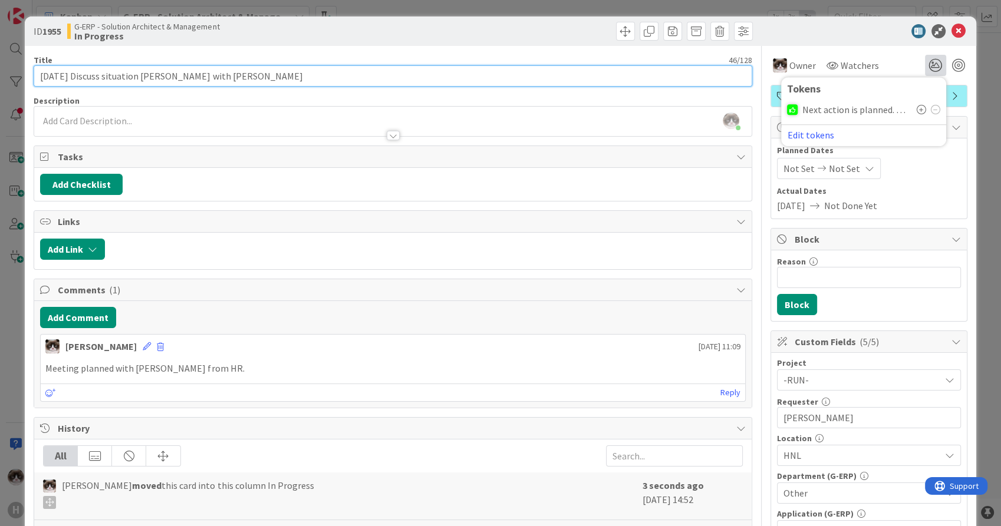
drag, startPoint x: 85, startPoint y: 74, endPoint x: -3, endPoint y: 74, distance: 87.8
click at [0, 74] on html "H Kanban G-ERP - Solution Architect & Management 1x 2x 3x 14 Backlog 3 Ben Add …" at bounding box center [500, 263] width 1001 height 526
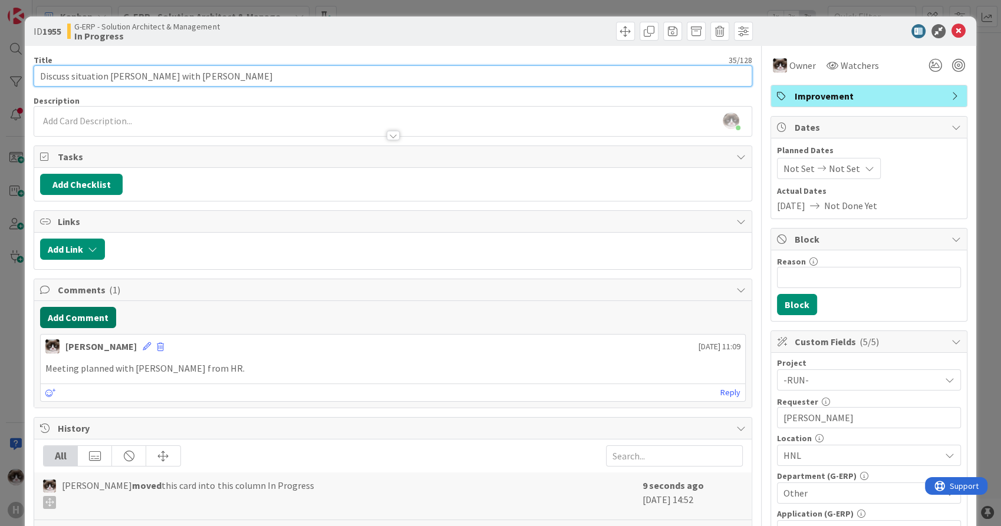
type input "Discuss situation [PERSON_NAME] with [PERSON_NAME]"
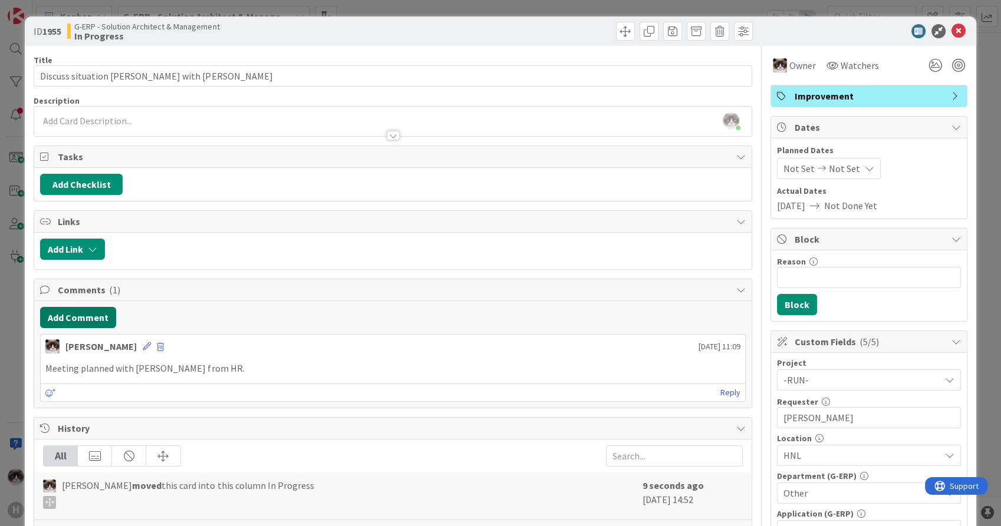
click at [83, 309] on button "Add Comment" at bounding box center [78, 317] width 76 height 21
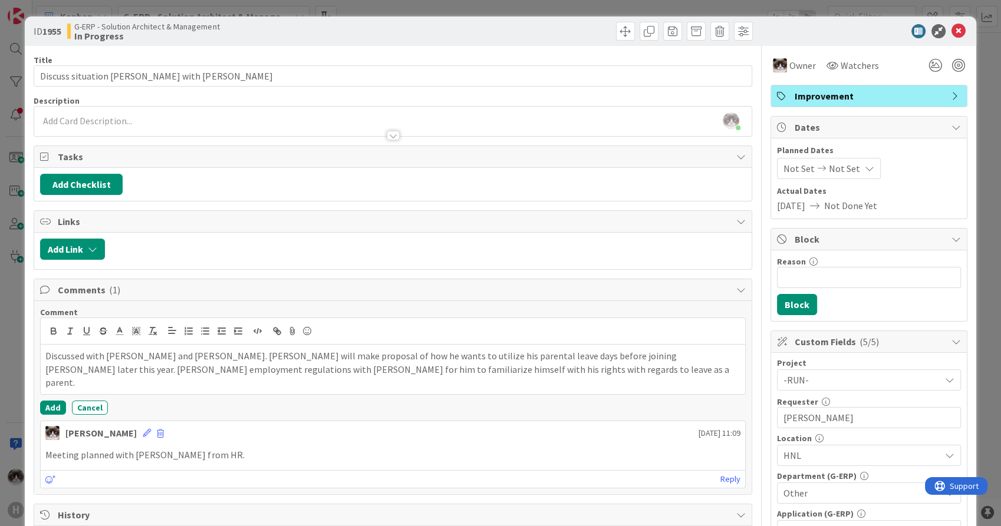
click at [672, 360] on p "Discussed with [PERSON_NAME] and [PERSON_NAME]. [PERSON_NAME] will make proposa…" at bounding box center [392, 370] width 694 height 40
click at [519, 360] on p "Discussed with [PERSON_NAME] and [PERSON_NAME]. [PERSON_NAME] will make proposa…" at bounding box center [392, 370] width 694 height 40
click at [50, 405] on button "Add" at bounding box center [53, 408] width 26 height 14
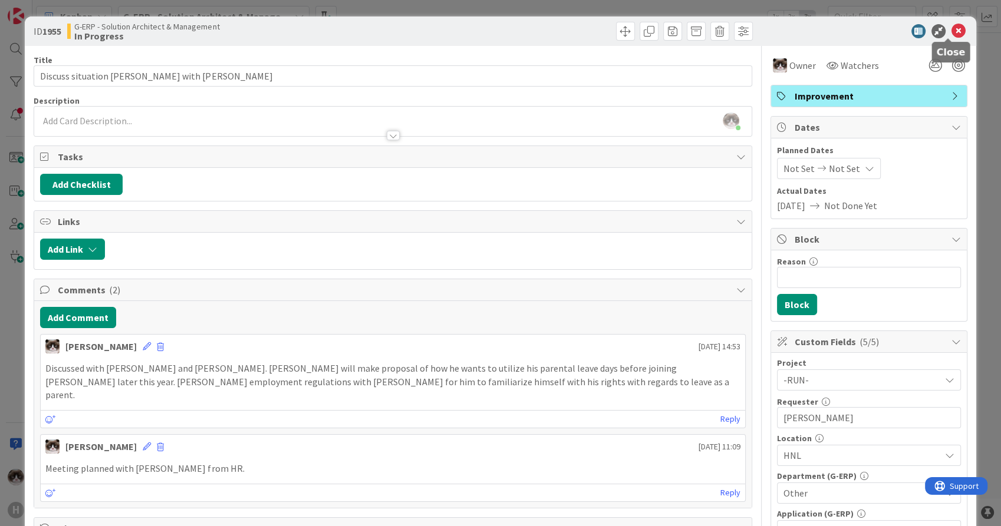
click at [951, 29] on icon at bounding box center [958, 31] width 14 height 14
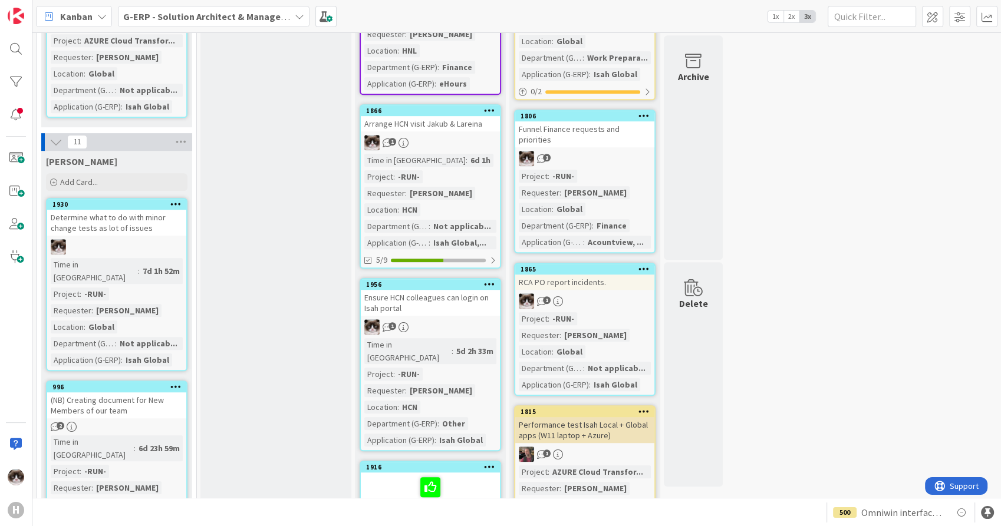
scroll to position [589, 0]
